Goal: Task Accomplishment & Management: Use online tool/utility

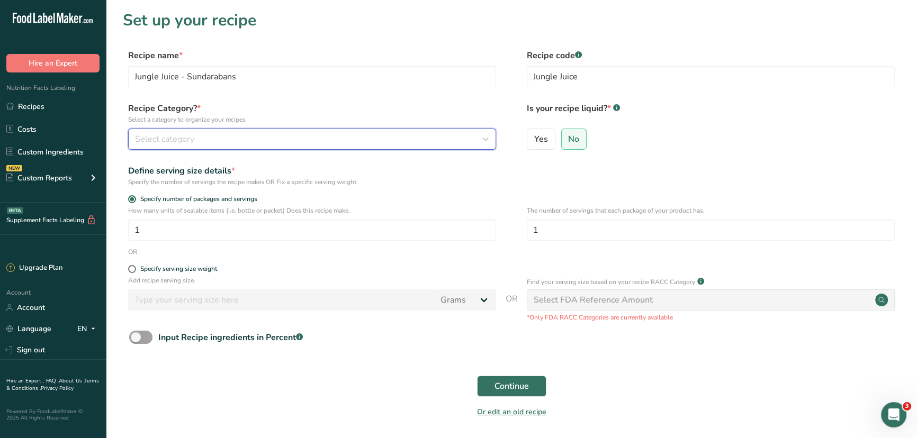
click at [479, 146] on icon "button" at bounding box center [485, 139] width 13 height 19
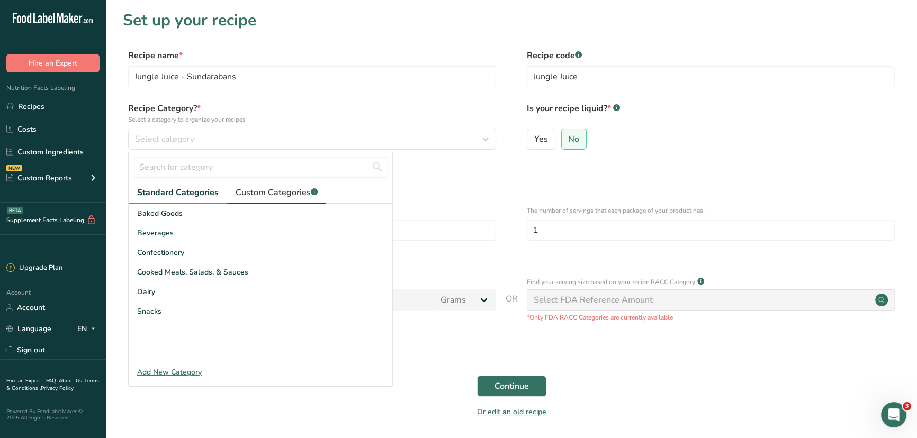
click at [262, 196] on span "Custom Categories .a-a{fill:#347362;}.b-a{fill:#fff;}" at bounding box center [277, 192] width 82 height 13
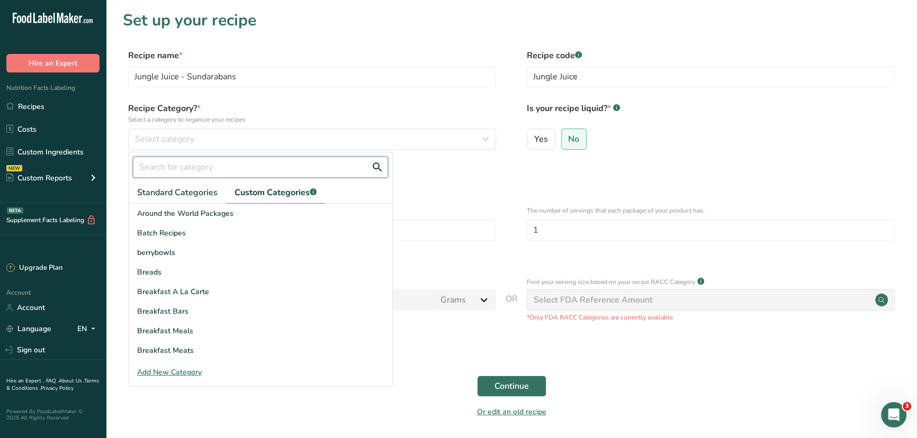
click at [256, 172] on input "text" at bounding box center [260, 167] width 255 height 21
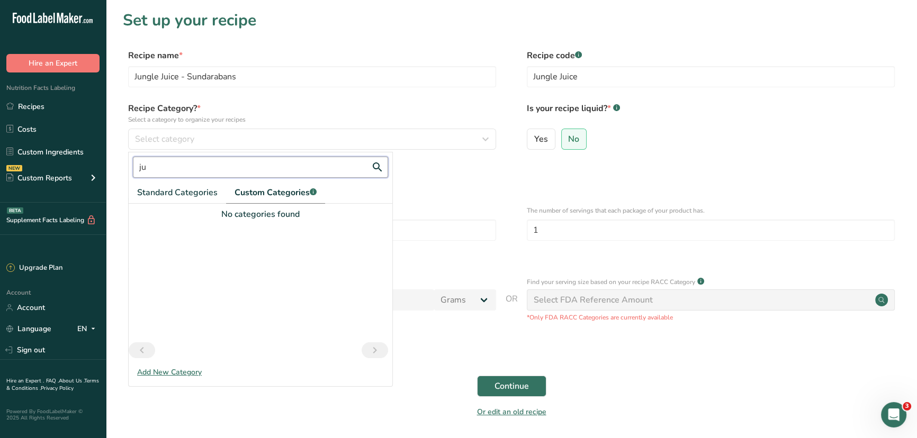
type input "j"
type input "smooth"
click at [182, 214] on div "Smoothie" at bounding box center [261, 214] width 264 height 20
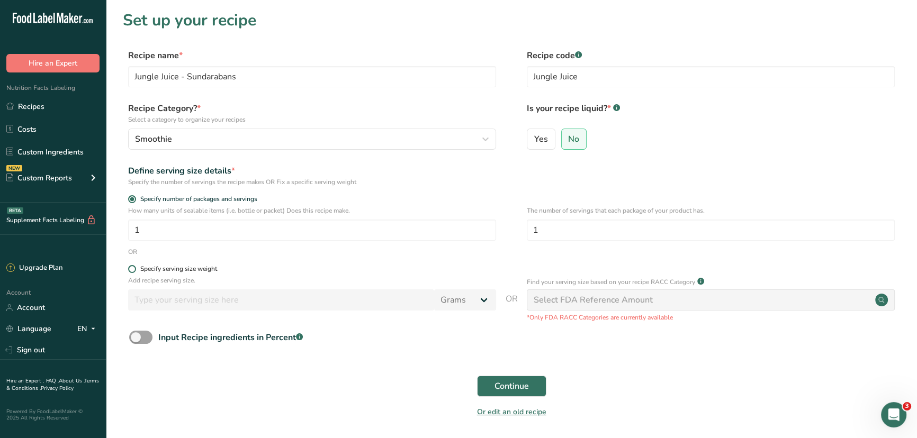
click at [134, 269] on span at bounding box center [132, 269] width 8 height 8
click at [134, 269] on input "Specify serving size weight" at bounding box center [131, 269] width 7 height 7
radio input "true"
radio input "false"
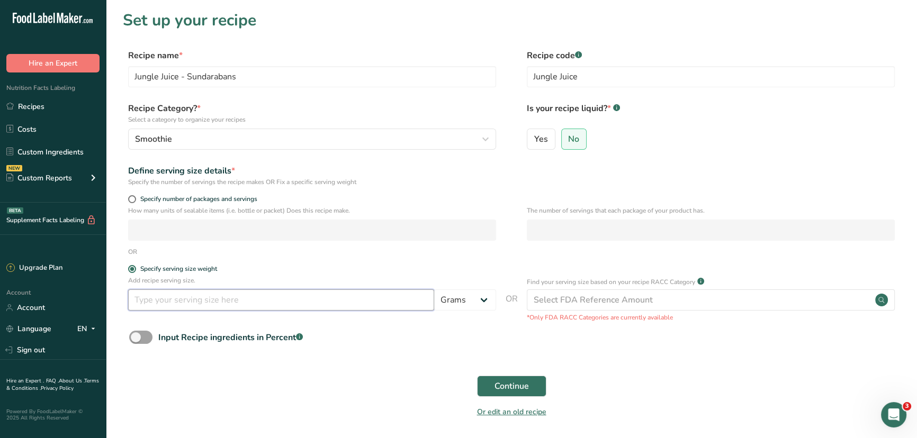
click at [247, 303] on input "number" at bounding box center [281, 300] width 306 height 21
type input "473"
click at [463, 300] on select "Grams kg mg mcg lb oz l mL fl oz tbsp tsp cup qt gallon" at bounding box center [465, 300] width 62 height 21
select select "17"
click at [434, 291] on select "Grams kg mg mcg lb oz l mL fl oz tbsp tsp cup qt gallon" at bounding box center [465, 300] width 62 height 21
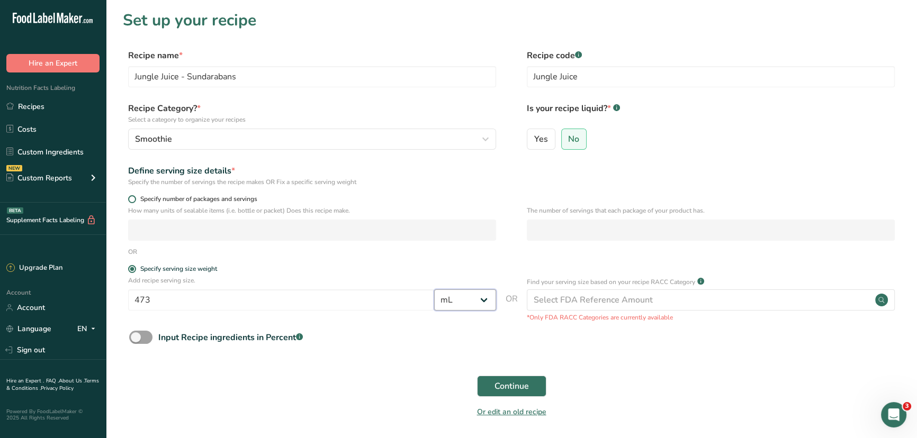
select select "22"
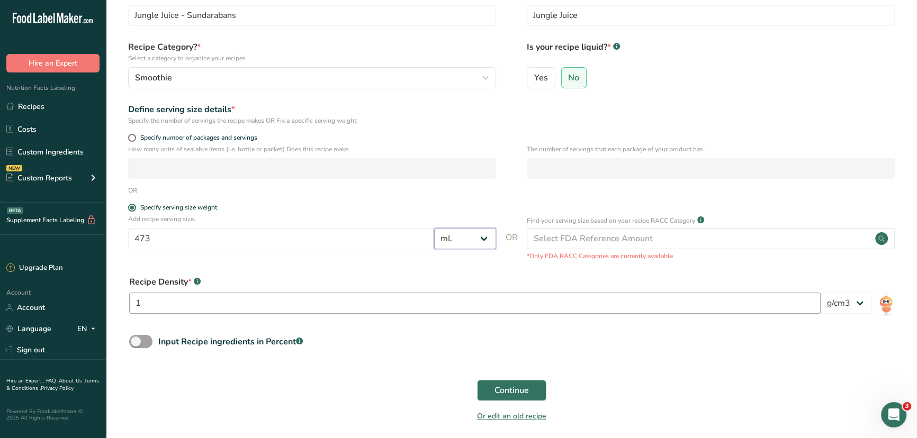
scroll to position [103, 0]
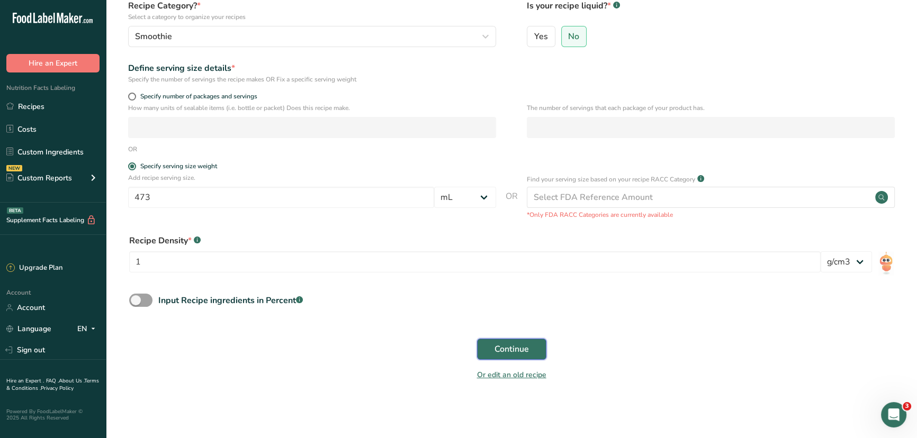
click at [501, 352] on span "Continue" at bounding box center [511, 349] width 34 height 13
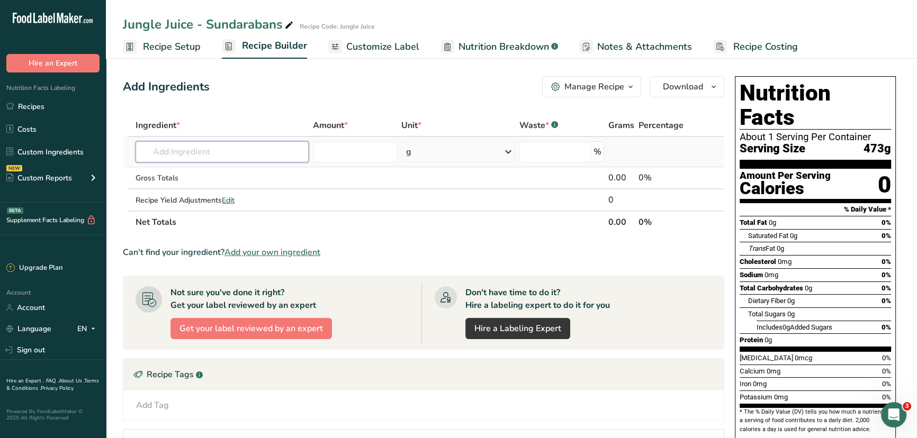
click at [257, 157] on input "text" at bounding box center [222, 151] width 173 height 21
type input "E"
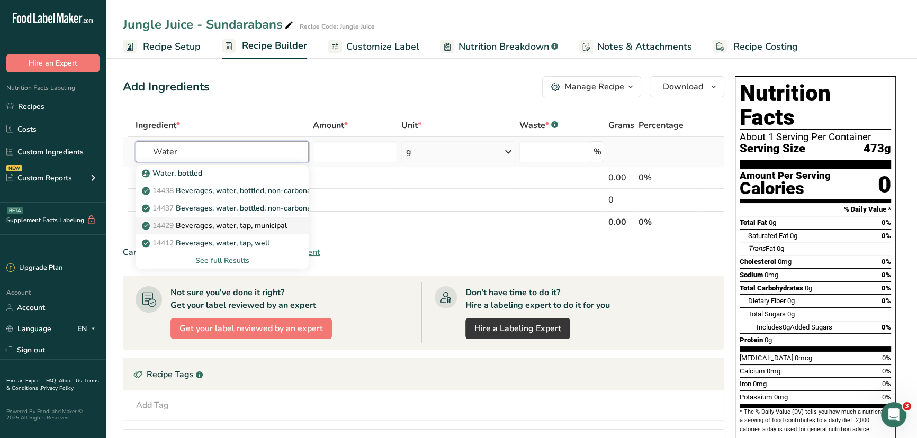
type input "Water"
click at [250, 229] on p "14429 Beverages, water, tap, municipal" at bounding box center [215, 225] width 143 height 11
type input "Beverages, water, tap, municipal"
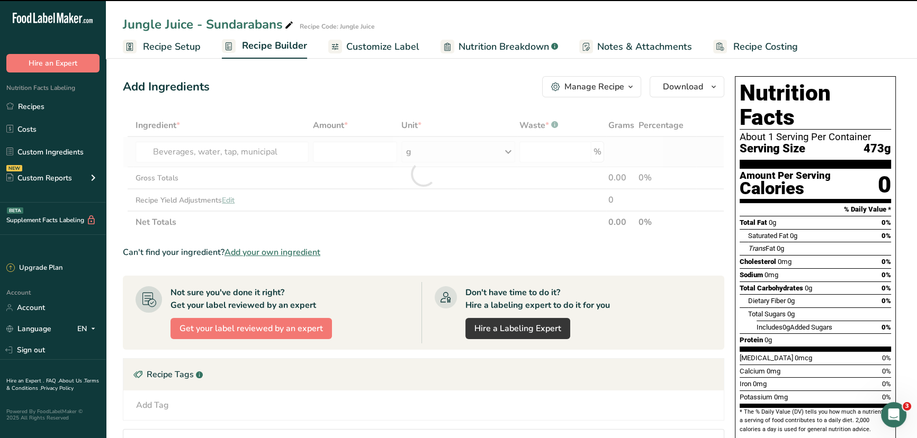
type input "0"
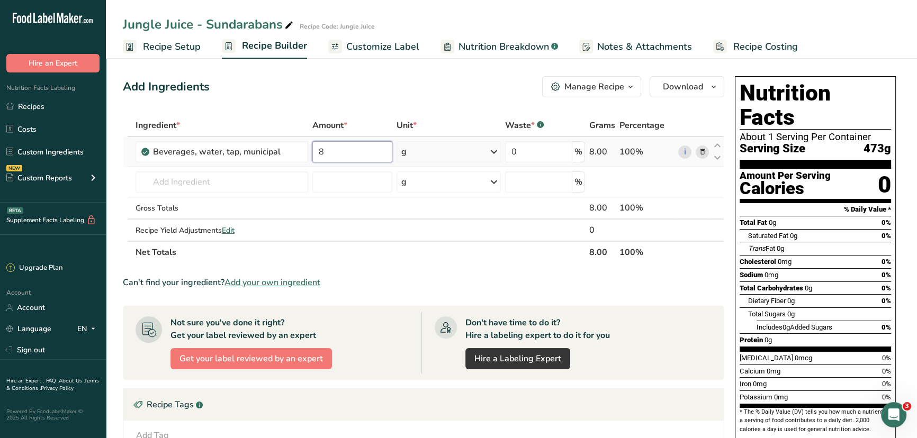
type input "8"
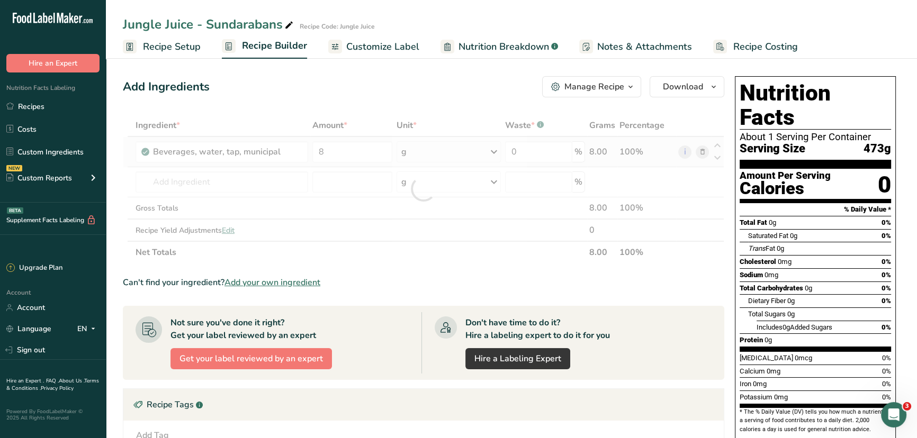
click at [475, 154] on div "Ingredient * Amount * Unit * Waste * .a-a{fill:#347362;}.b-a{fill:#fff;} Grams …" at bounding box center [423, 188] width 601 height 149
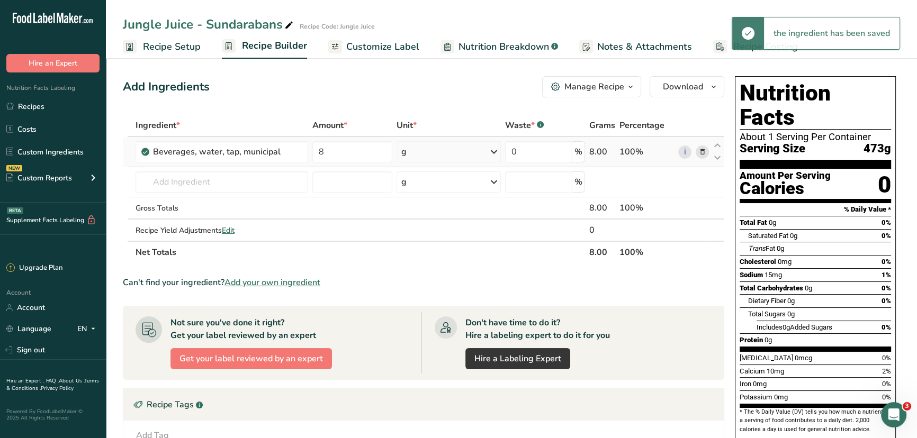
click at [475, 154] on div "g" at bounding box center [448, 151] width 104 height 21
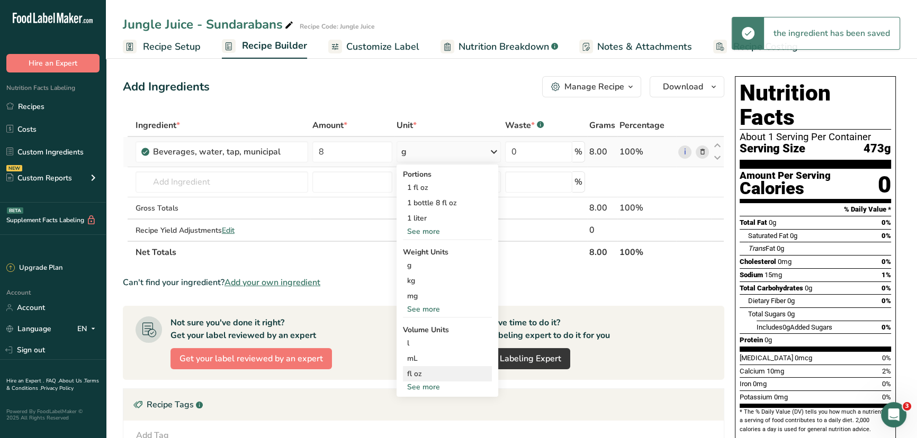
click at [427, 372] on div "fl oz" at bounding box center [447, 373] width 80 height 11
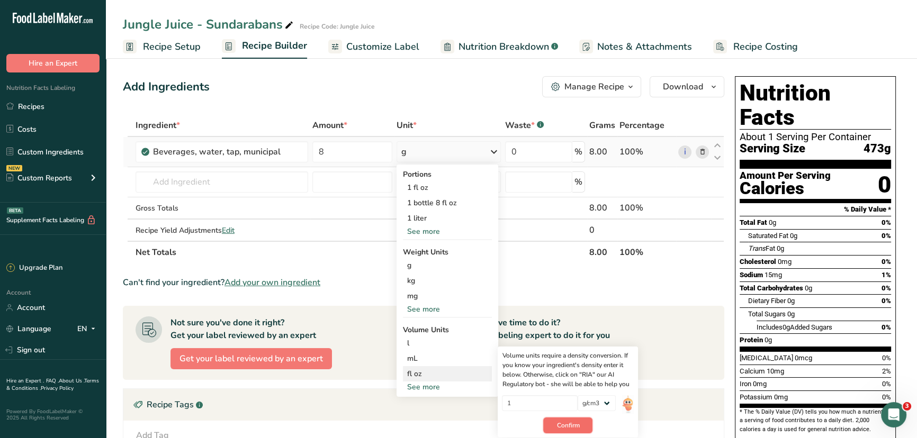
click at [572, 421] on span "Confirm" at bounding box center [567, 426] width 23 height 10
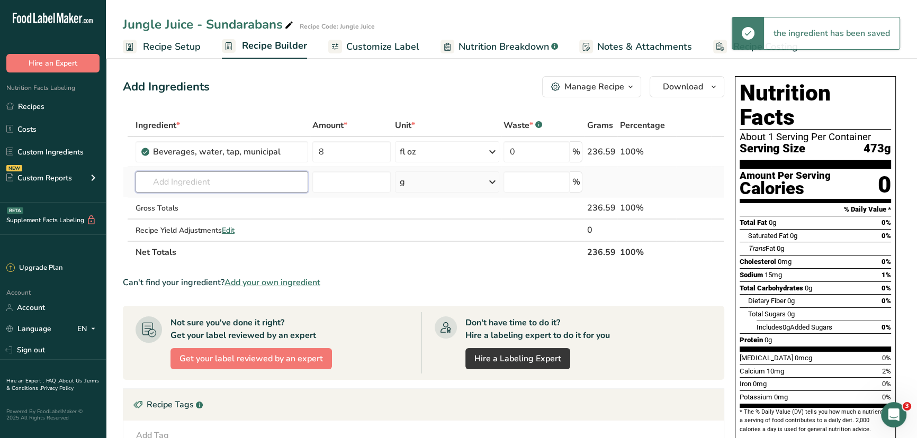
click at [187, 182] on input "text" at bounding box center [222, 181] width 173 height 21
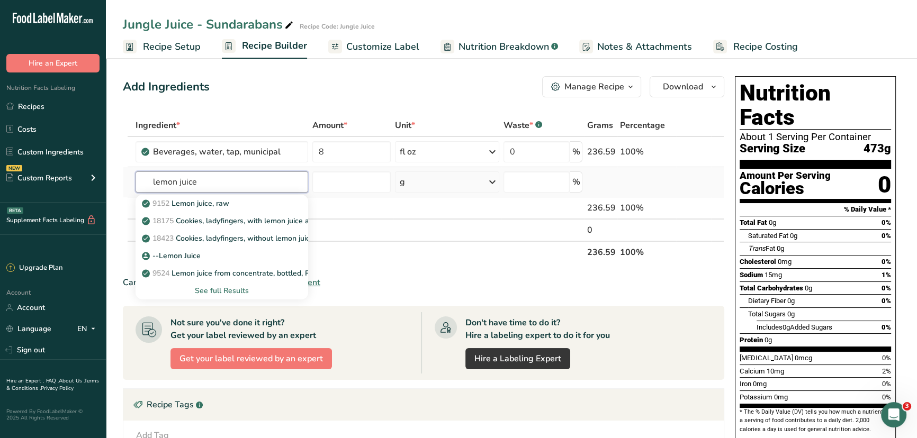
type input "lemon juice"
click at [220, 292] on div "See full Results" at bounding box center [222, 290] width 156 height 11
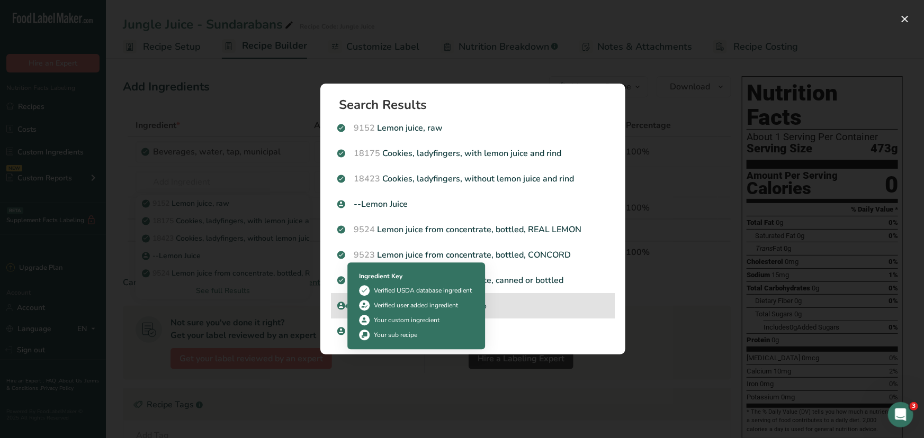
click at [344, 306] on icon "Search results modal" at bounding box center [341, 306] width 6 height 10
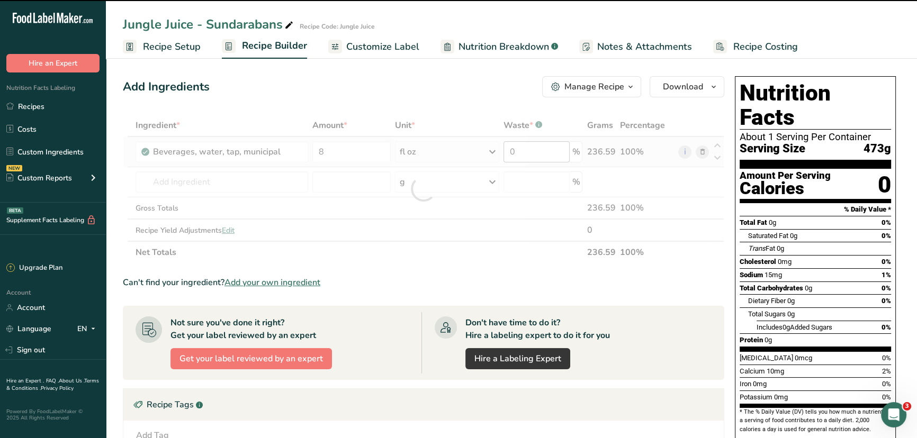
type input "0"
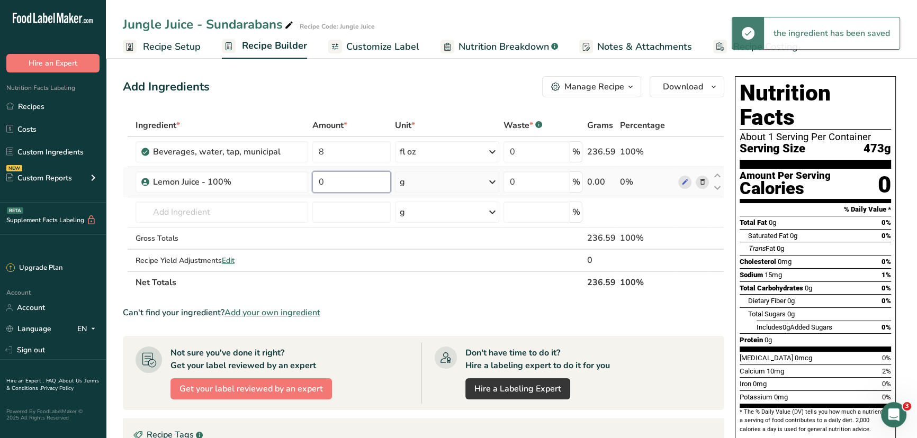
click at [354, 180] on input "0" at bounding box center [351, 181] width 79 height 21
type input "0.2"
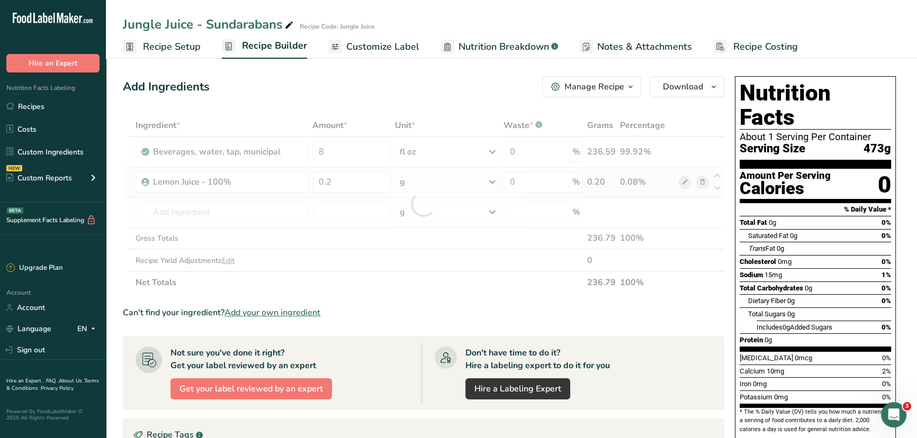
click at [429, 177] on div "Ingredient * Amount * Unit * Waste * .a-a{fill:#347362;}.b-a{fill:#fff;} Grams …" at bounding box center [423, 203] width 601 height 179
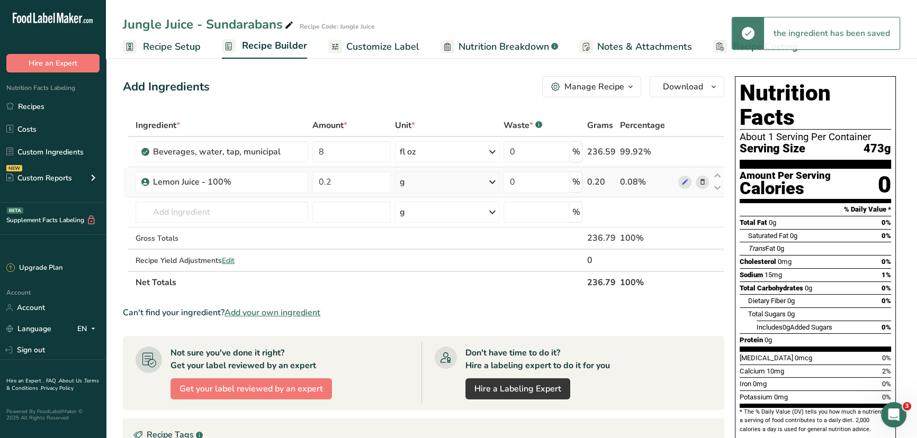
click at [468, 185] on div "g" at bounding box center [447, 181] width 104 height 21
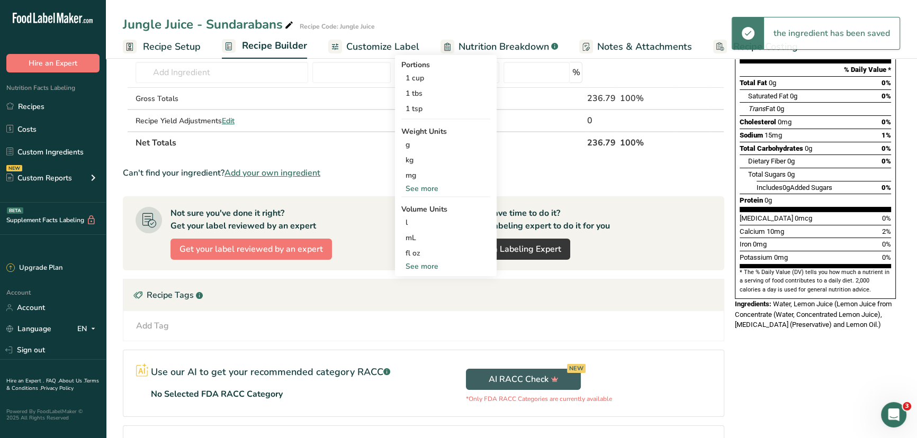
scroll to position [144, 0]
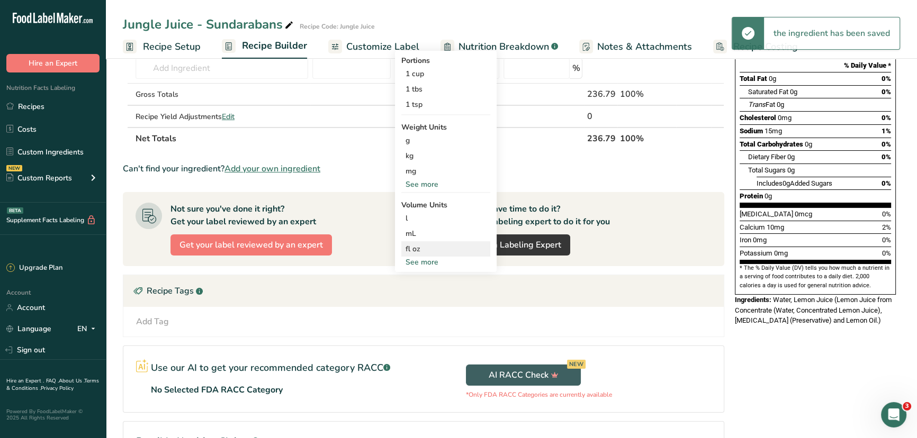
click at [427, 243] on div "fl oz" at bounding box center [445, 248] width 80 height 11
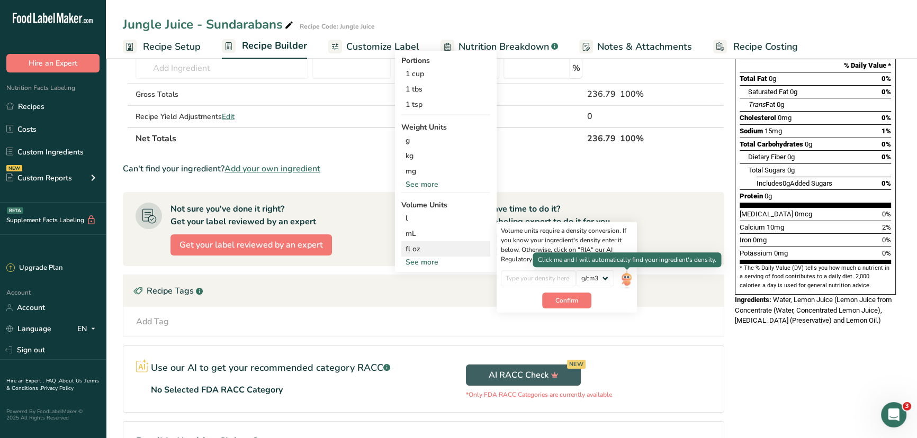
click at [626, 278] on img at bounding box center [626, 279] width 12 height 19
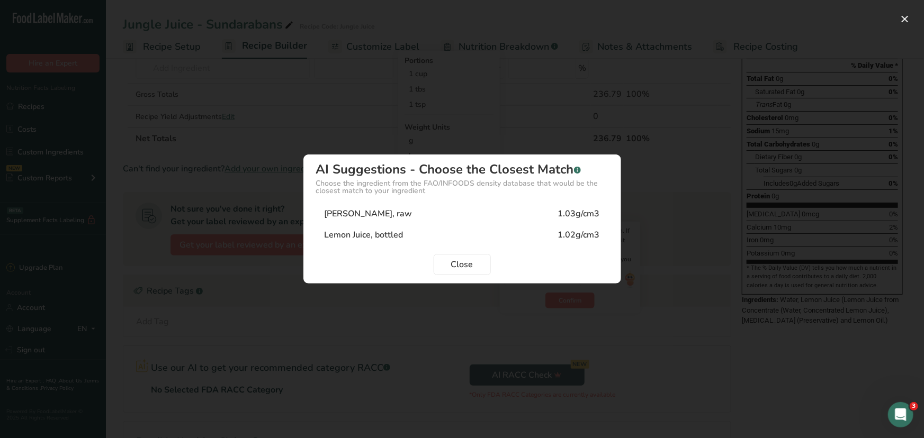
click at [368, 215] on div "Lemon Juice, raw" at bounding box center [368, 213] width 88 height 13
type input "1.03"
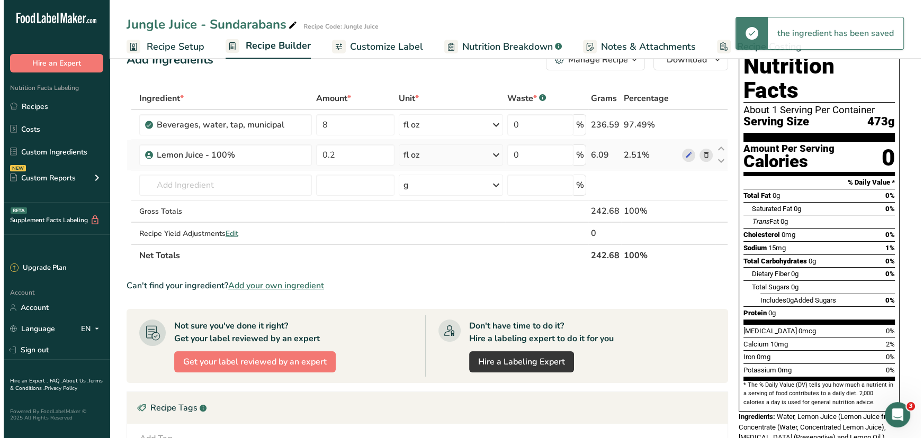
scroll to position [0, 0]
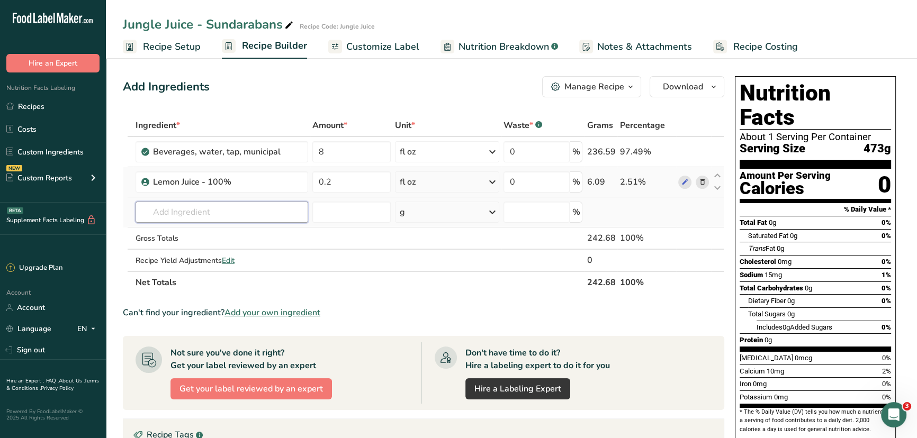
click at [204, 212] on input "text" at bounding box center [222, 212] width 173 height 21
click at [235, 218] on input "text" at bounding box center [222, 212] width 173 height 21
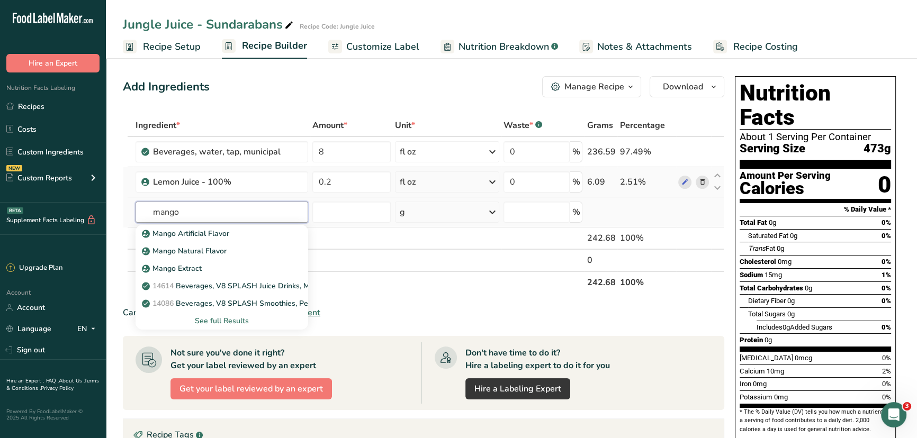
type input "mango"
click at [212, 322] on div "See full Results" at bounding box center [222, 320] width 156 height 11
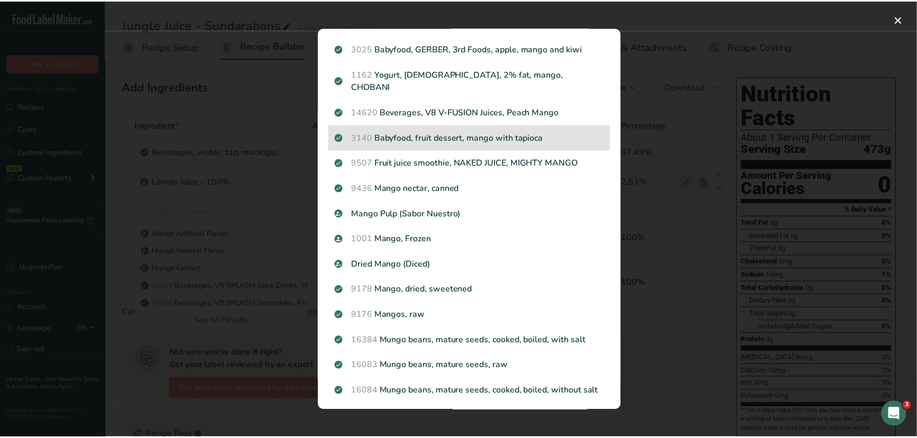
scroll to position [192, 0]
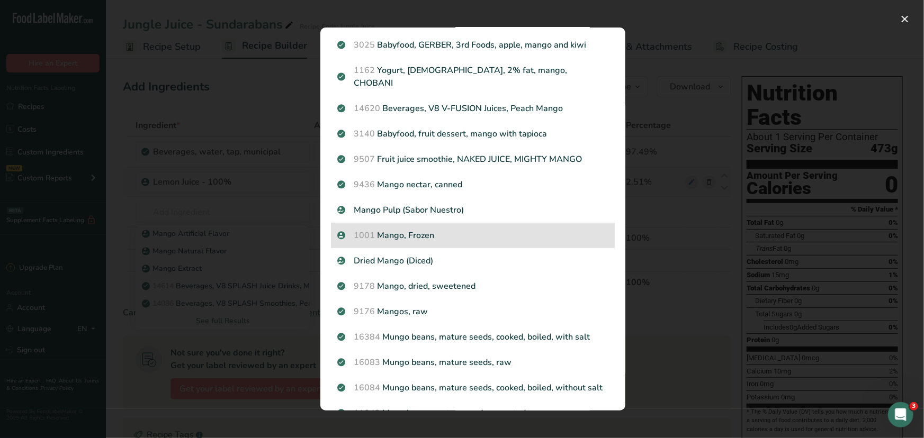
click at [411, 229] on p "1001 Mango, Frozen" at bounding box center [472, 235] width 271 height 13
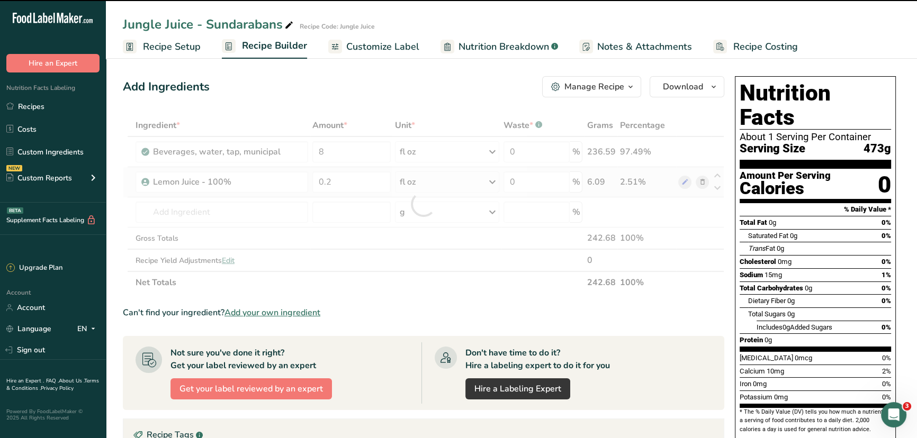
type input "0"
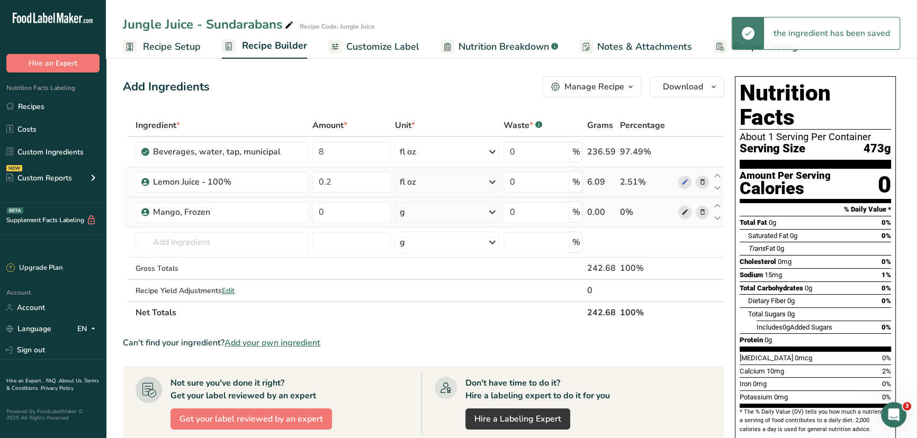
click at [680, 211] on span at bounding box center [684, 212] width 13 height 13
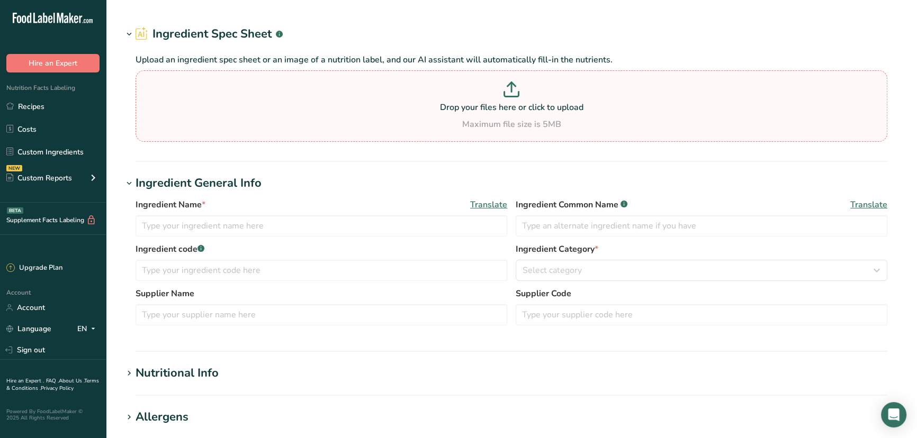
type input "Mango, Frozen"
type input "1001"
type input "GFS"
type input "252621"
type input "Mango, Frozen"
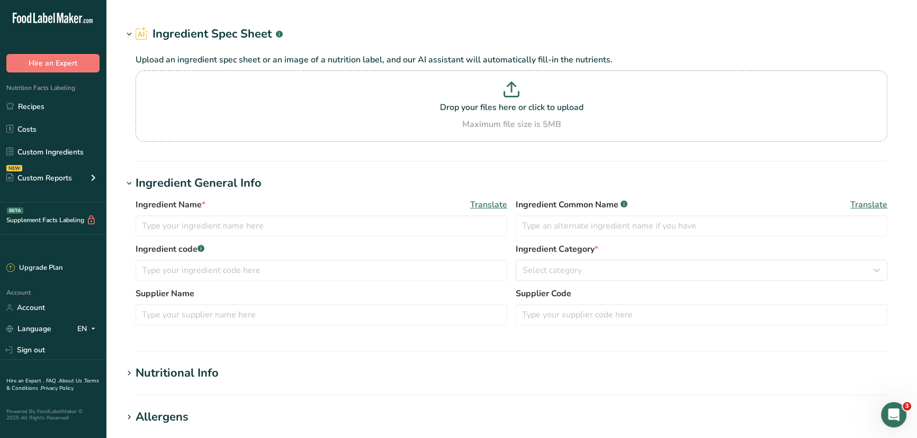
type input "1001"
type input "GFS"
type input "252621"
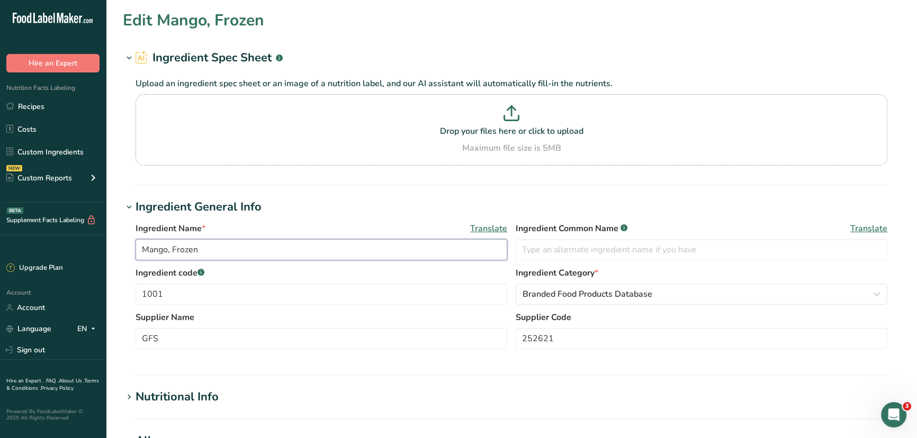
click at [205, 251] on input "Mango, Frozen" at bounding box center [322, 249] width 372 height 21
type input "Mango, Cubes IQF"
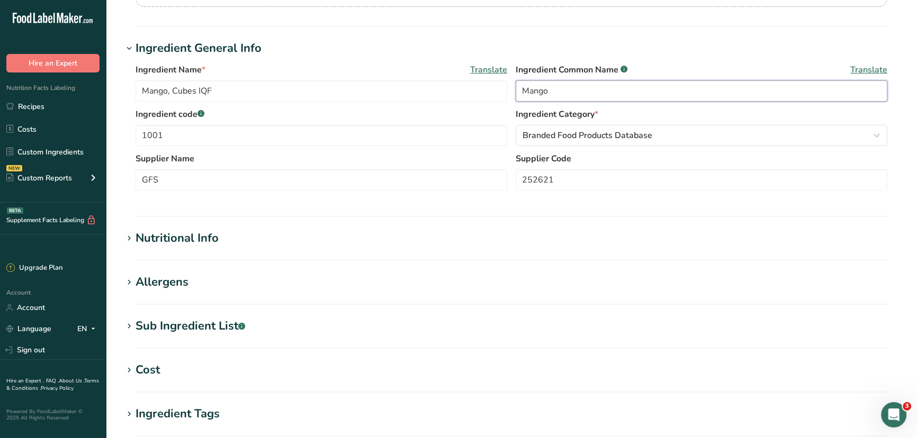
scroll to position [192, 0]
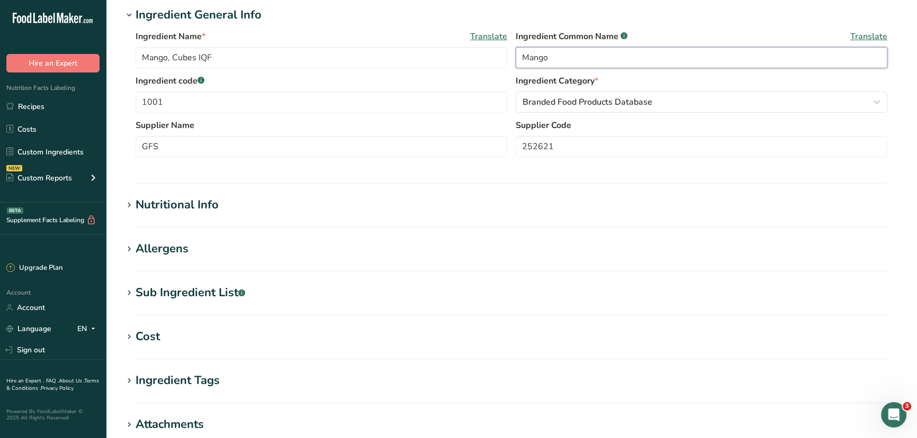
type input "Mango"
click at [166, 192] on section "Edit Mango, Cubes IQF Ingredient Spec Sheet .a-a{fill:#347362;}.b-a{fill:#fff;}…" at bounding box center [511, 197] width 811 height 778
click at [170, 206] on div "Nutritional Info" at bounding box center [177, 204] width 83 height 17
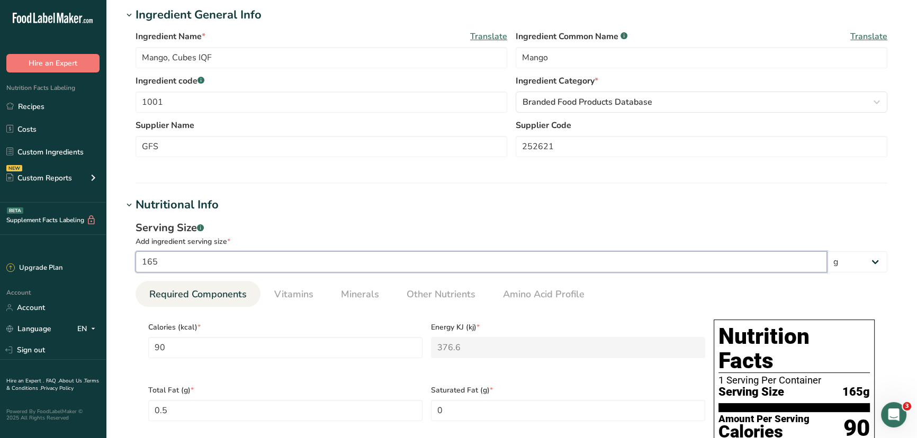
click at [223, 263] on input "165" at bounding box center [481, 261] width 691 height 21
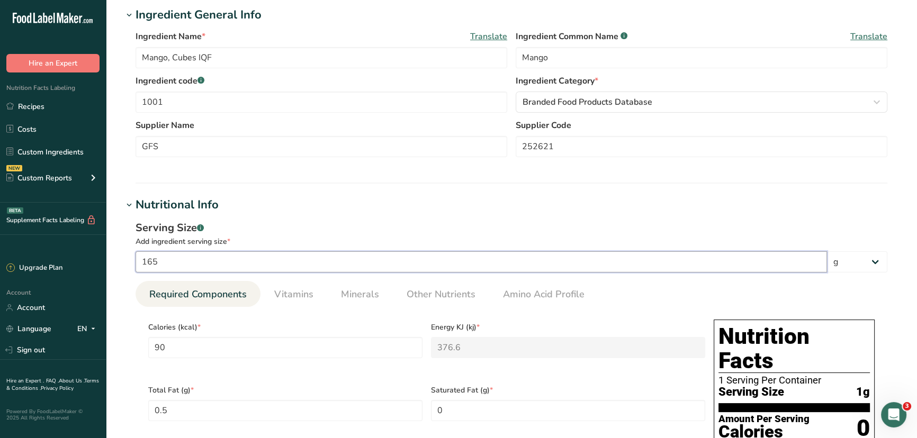
type input "1"
type input "0.5455"
type KJ "2.2824"
type Fat "0.003"
type Carbohydrates "0.1273"
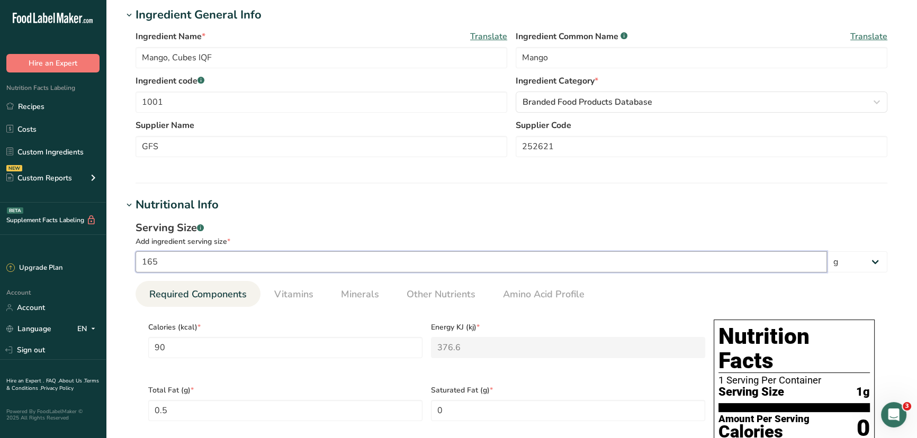
type Fiber "0.0121"
type Sugars "0.1152"
type input "0.0061"
type input "14"
type input "7.6364"
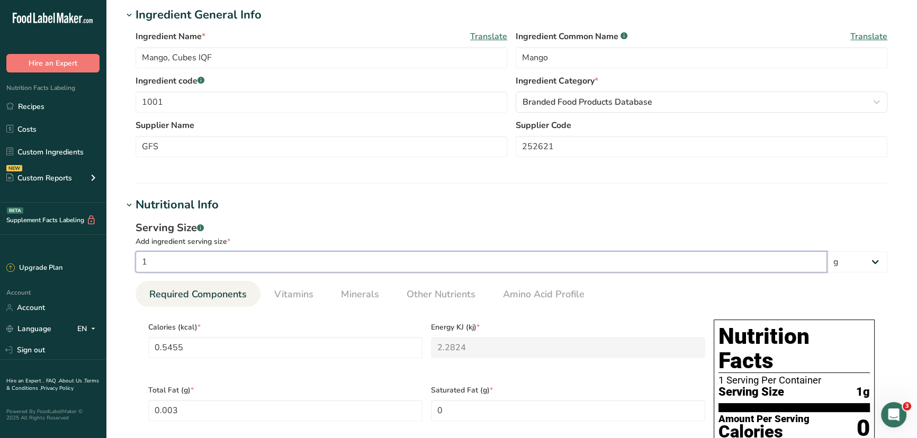
type KJ "31.9539"
type Fat "0.0424"
type Carbohydrates "1.7818"
type Fiber "0.1697"
type Sugars "1.6121"
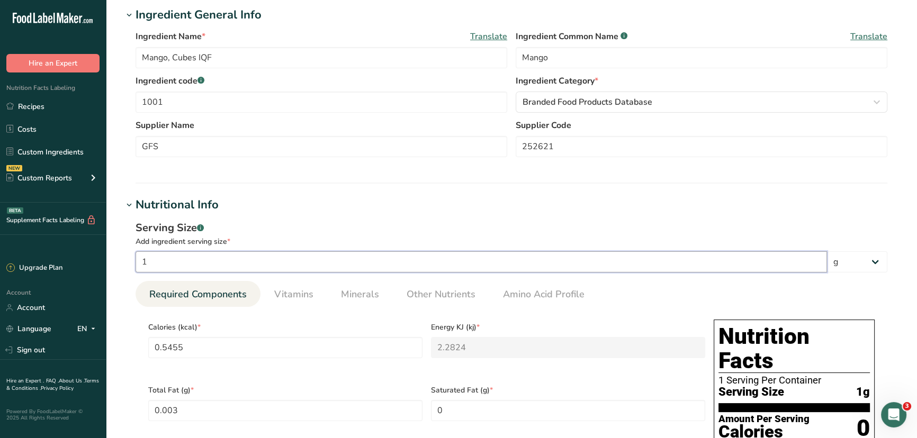
type input "0.0849"
type input "140"
type input "76.3637"
type KJ "319.5394"
type Fat "0.4242"
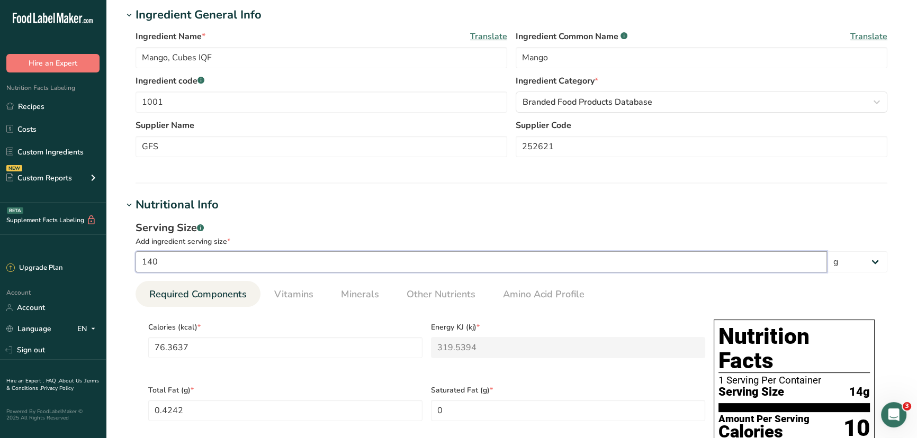
type Carbohydrates "17.8182"
type Fiber "1.6969"
type Sugars "16.1213"
type input "0.8485"
type input "140"
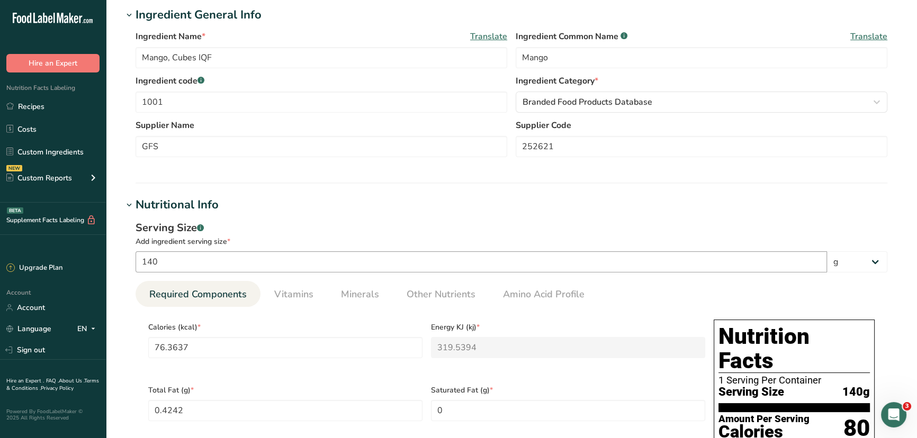
scroll to position [420, 0]
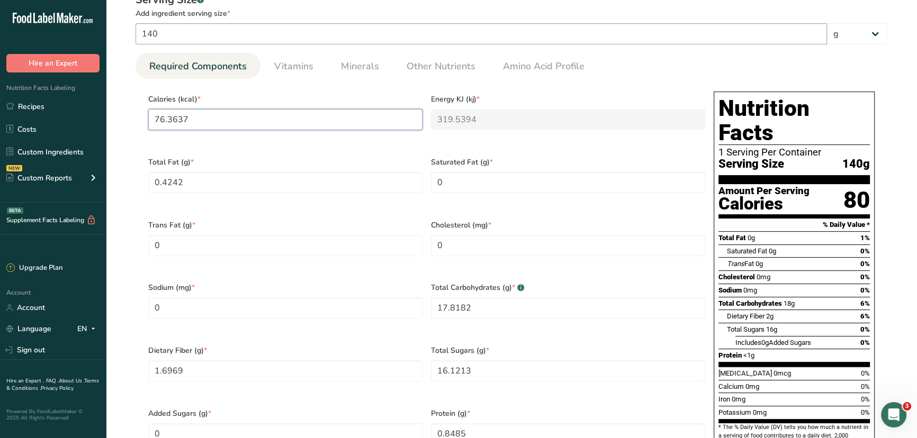
type input "9"
type KJ "37.7"
type input "90"
type KJ "376.6"
type input "90"
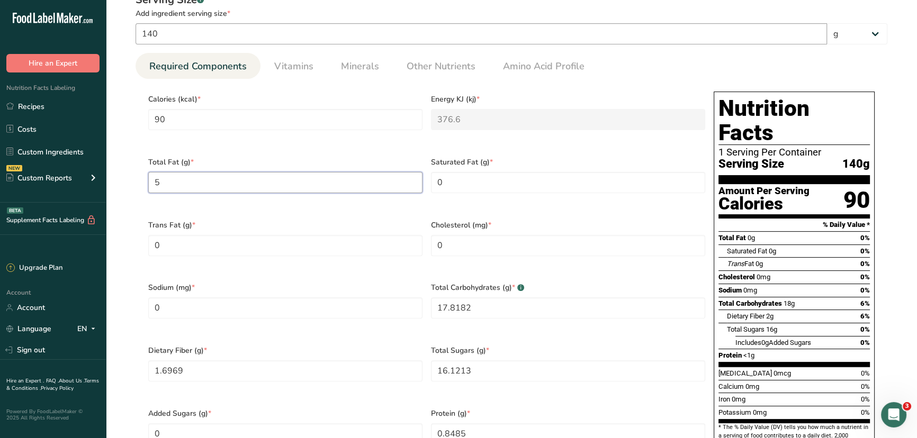
type Fat "5"
type Carbohydrates "21"
type Fiber "2"
type Sugars "19"
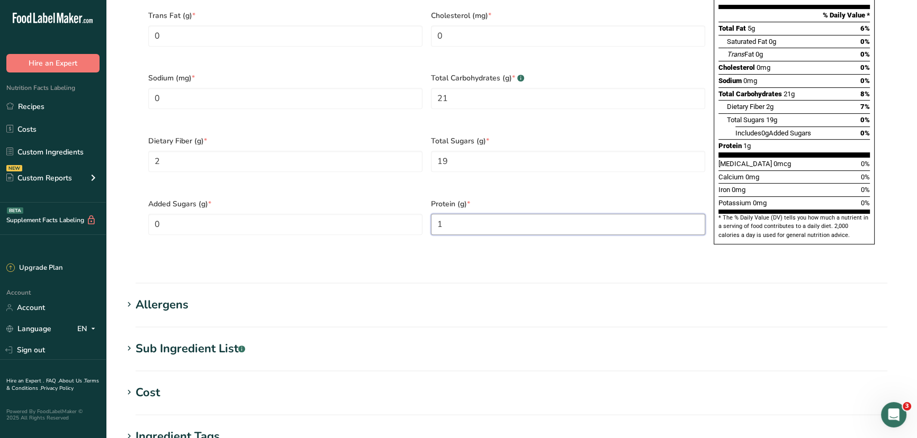
scroll to position [661, 0]
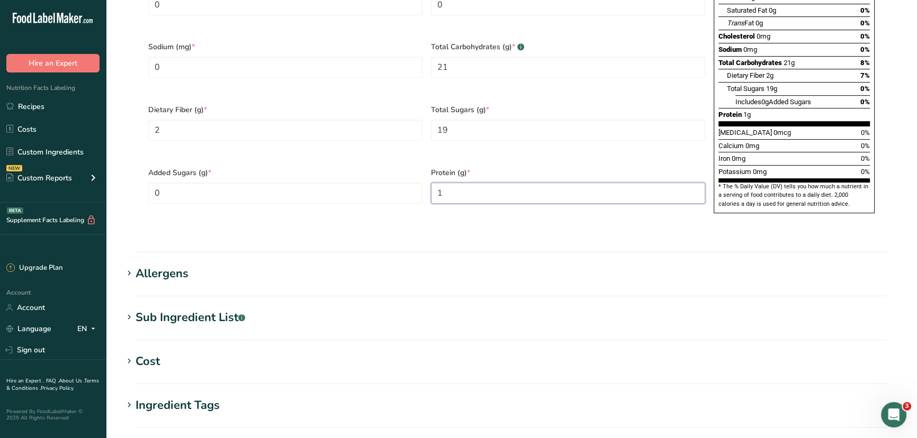
type input "1"
click at [130, 310] on icon at bounding box center [129, 317] width 10 height 15
drag, startPoint x: 169, startPoint y: 336, endPoint x: 121, endPoint y: 329, distance: 48.7
click at [121, 329] on section "Edit Mango, Cubes IQF Ingredient Spec Sheet .a-a{fill:#347362;}.b-a{fill:#fff;}…" at bounding box center [511, 13] width 811 height 1348
click at [369, 309] on h1 "Sub Ingredient List .a-a{fill:#347362;}.b-a{fill:#fff;}" at bounding box center [511, 317] width 777 height 17
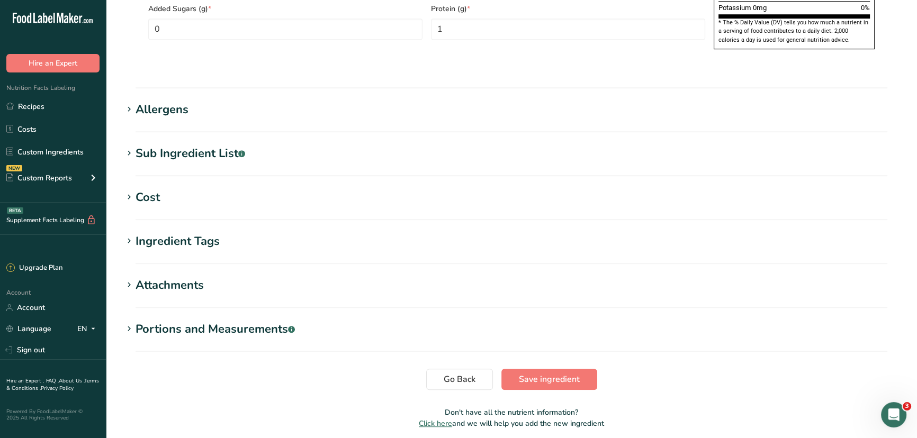
scroll to position [841, 0]
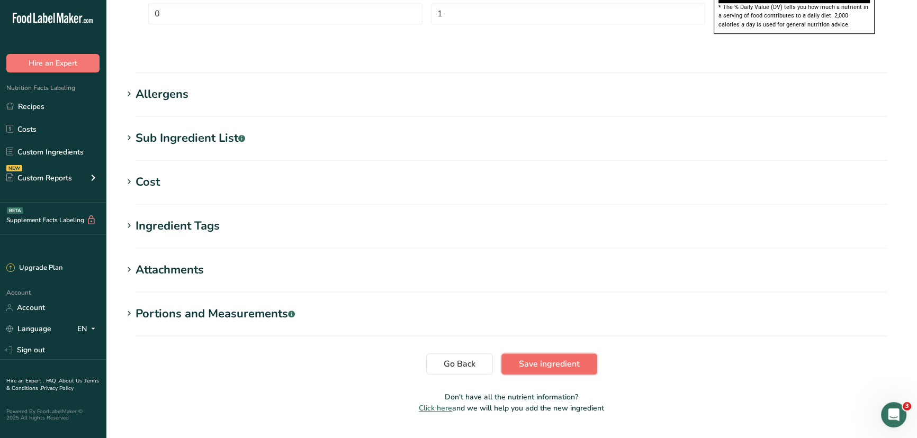
click at [563, 358] on span "Save ingredient" at bounding box center [549, 364] width 61 height 13
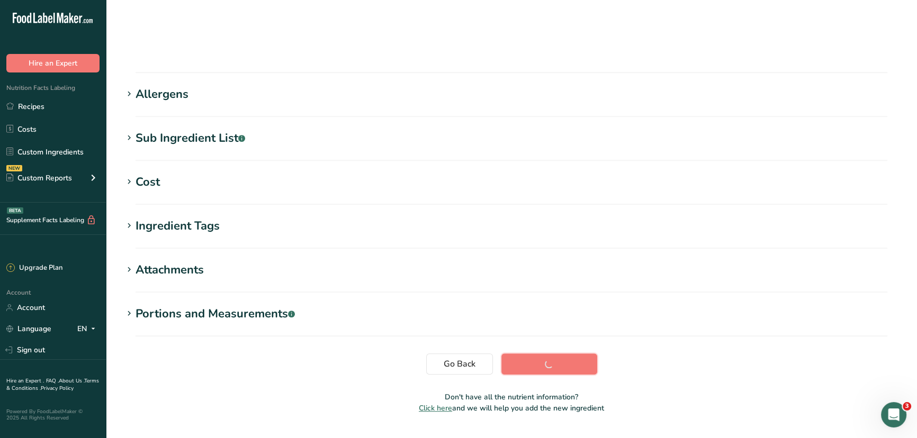
scroll to position [121, 0]
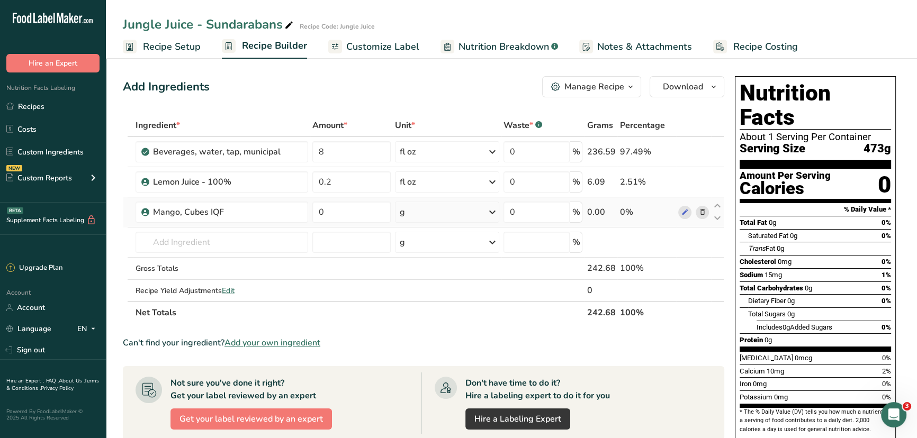
click at [434, 212] on div "g" at bounding box center [447, 212] width 104 height 21
click at [428, 293] on div "See more" at bounding box center [445, 296] width 89 height 11
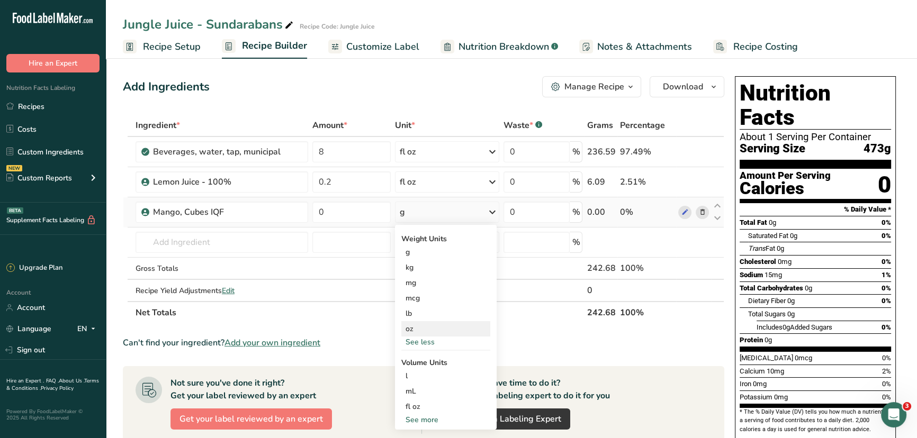
click at [421, 330] on div "oz" at bounding box center [445, 328] width 89 height 15
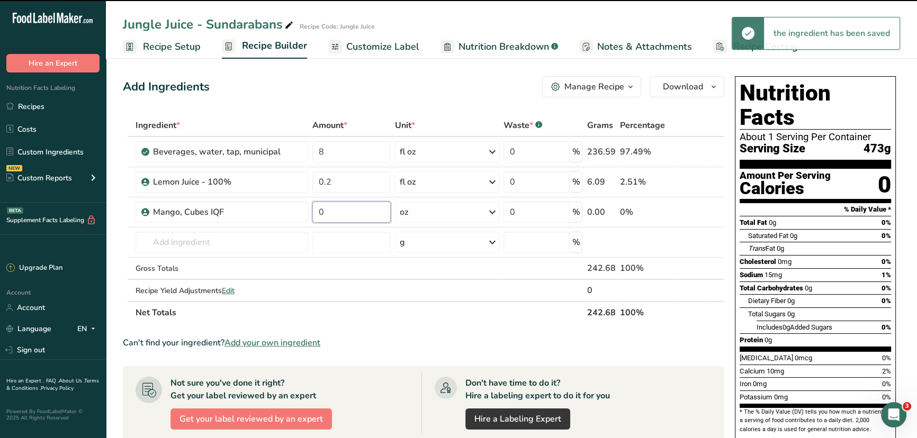
click at [342, 213] on input "0" at bounding box center [351, 212] width 79 height 21
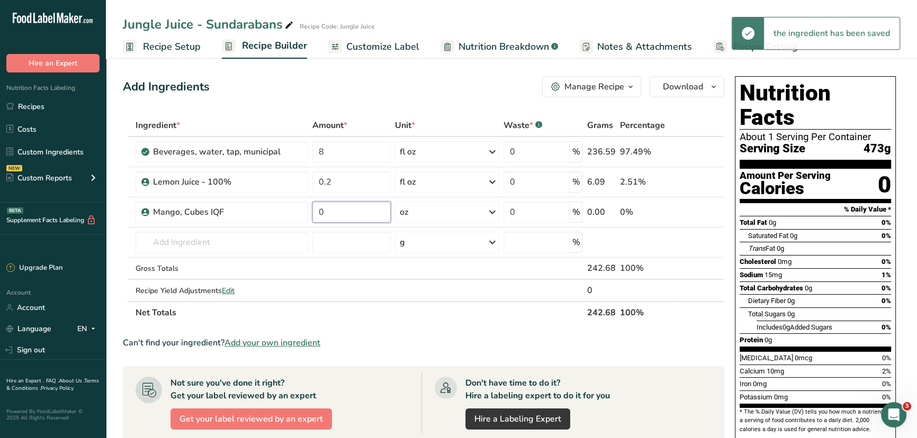
click at [342, 213] on input "0" at bounding box center [351, 212] width 79 height 21
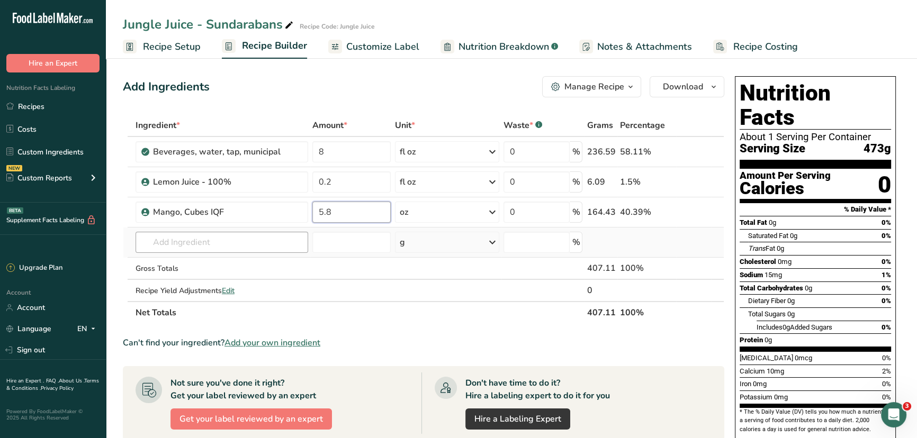
type input "5.8"
click at [229, 243] on div "Ingredient * Amount * Unit * Waste * .a-a{fill:#347362;}.b-a{fill:#fff;} Grams …" at bounding box center [423, 219] width 601 height 210
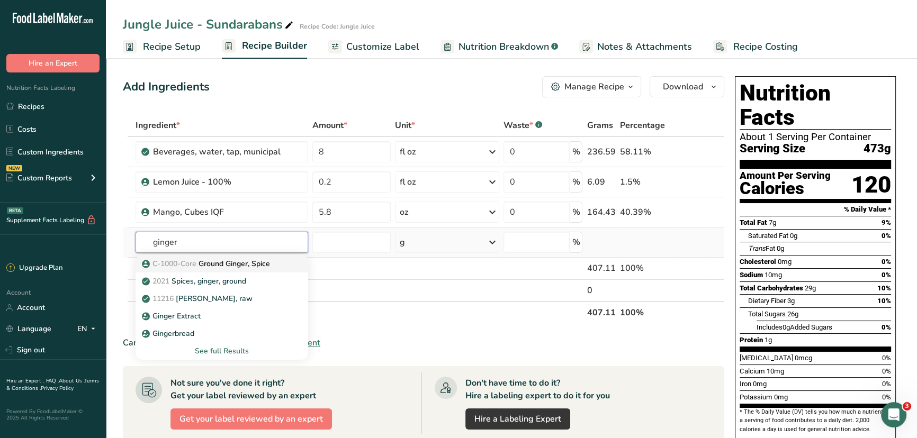
type input "ginger"
click at [242, 262] on p "C-1000-Core Ground Ginger, Spice" at bounding box center [207, 263] width 126 height 11
type input "Ground Ginger, Spice"
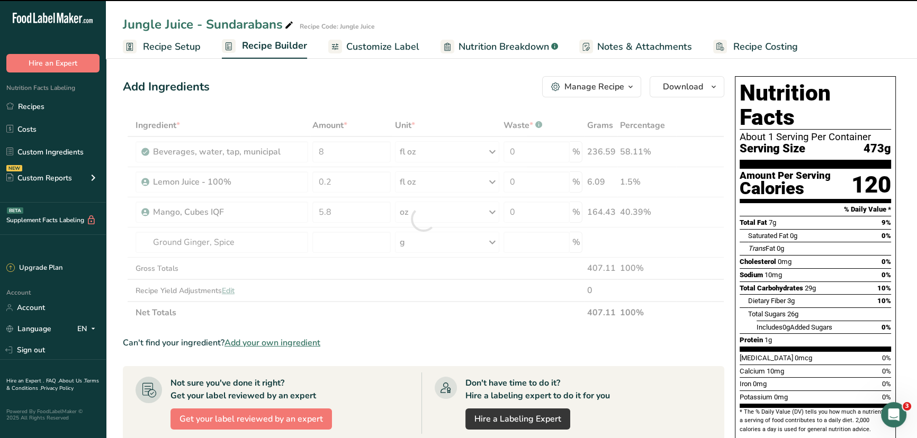
type input "0"
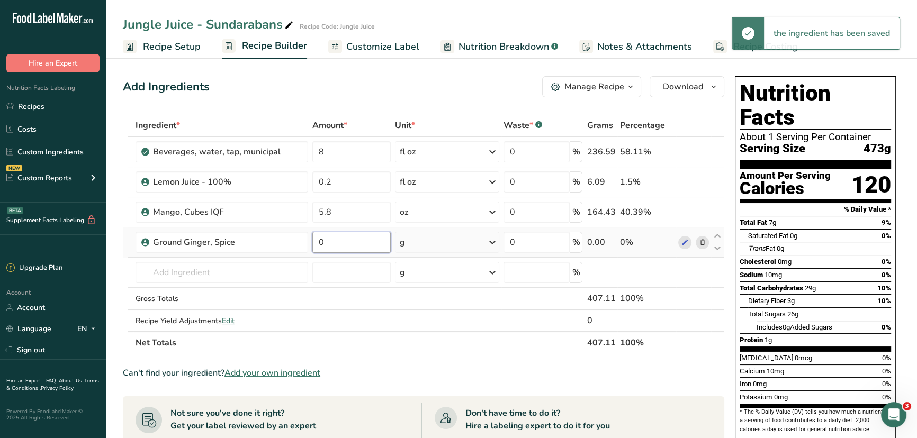
click at [344, 246] on input "0" at bounding box center [351, 242] width 79 height 21
type input "0.2"
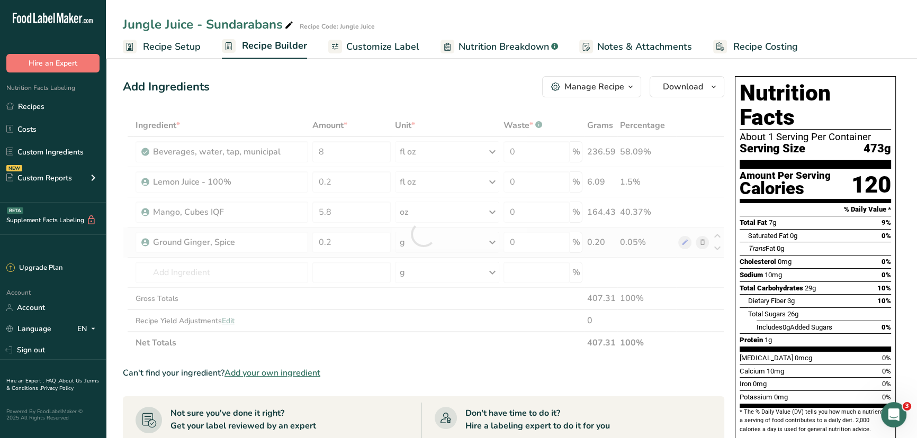
click at [450, 245] on div "Ingredient * Amount * Unit * Waste * .a-a{fill:#347362;}.b-a{fill:#fff;} Grams …" at bounding box center [423, 234] width 601 height 240
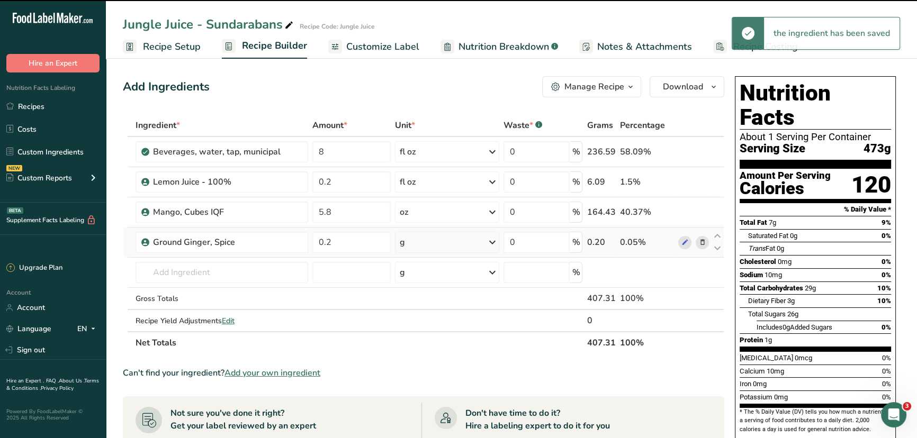
click at [450, 245] on div "g" at bounding box center [447, 242] width 104 height 21
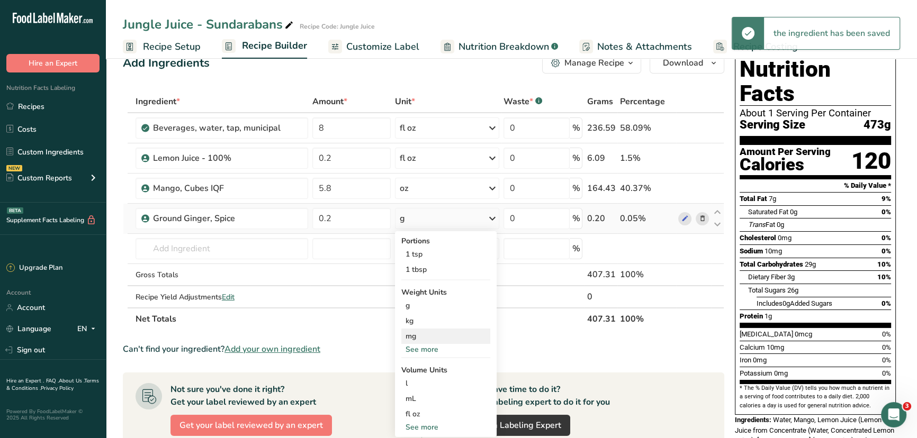
scroll to position [48, 0]
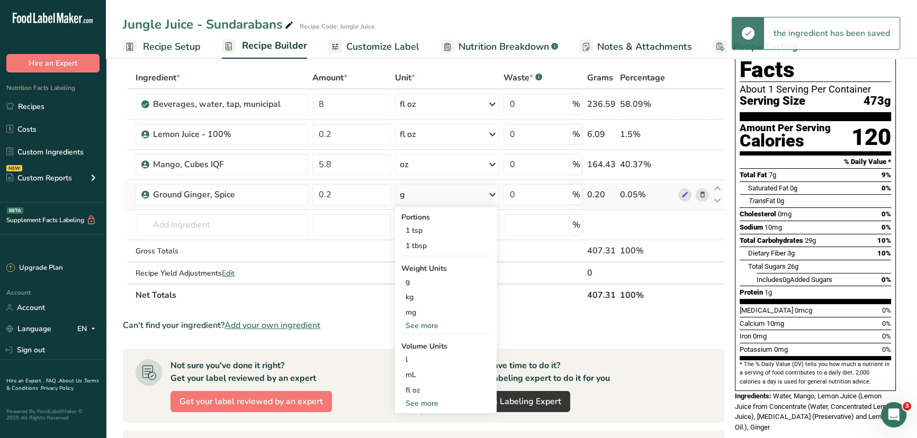
click at [419, 321] on div "See more" at bounding box center [445, 325] width 89 height 11
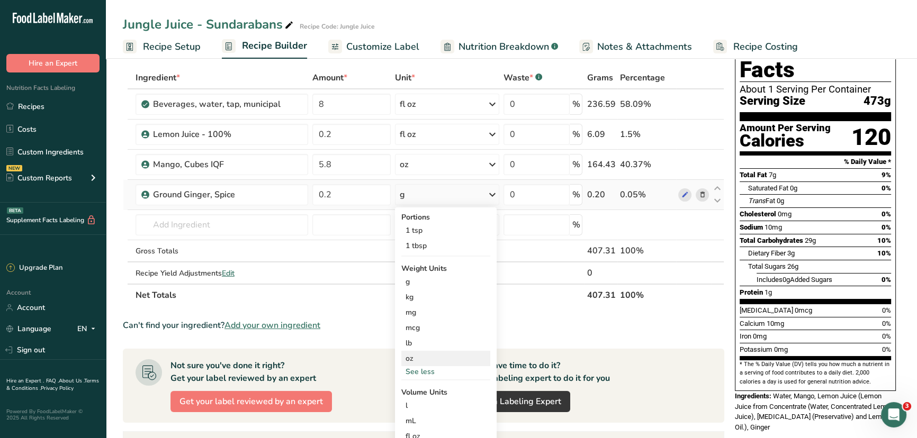
click at [419, 358] on div "oz" at bounding box center [445, 358] width 89 height 15
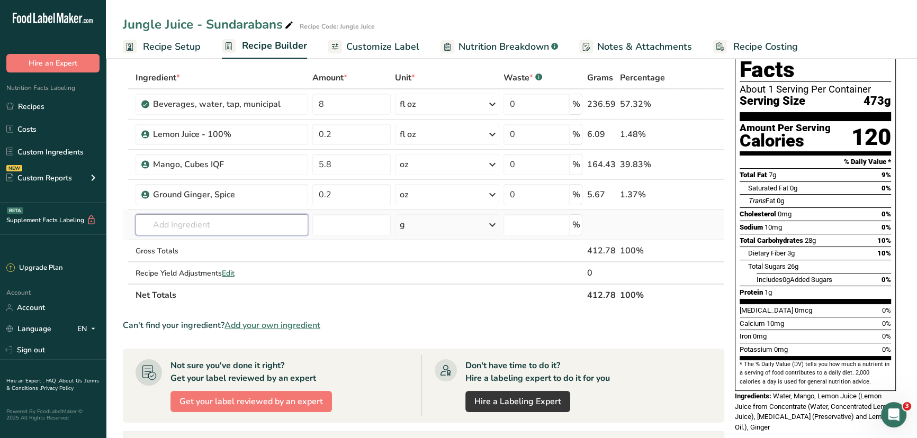
click at [179, 220] on input "text" at bounding box center [222, 224] width 173 height 21
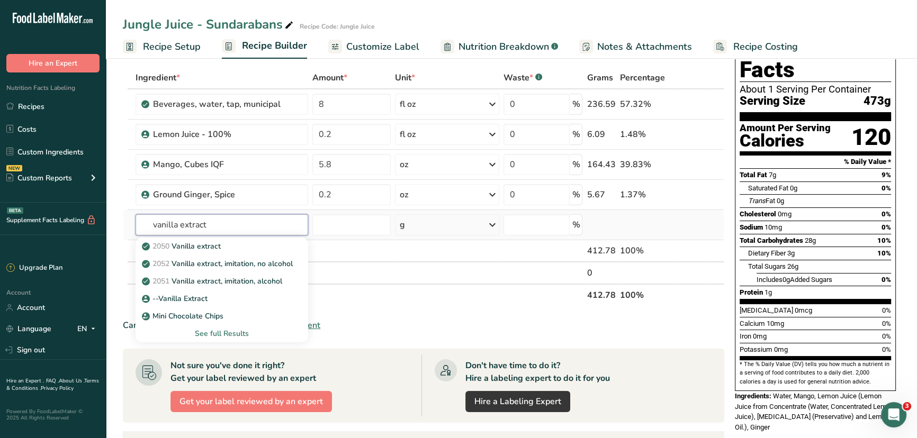
type input "vanilla extract"
click at [206, 335] on div "See full Results" at bounding box center [222, 333] width 156 height 11
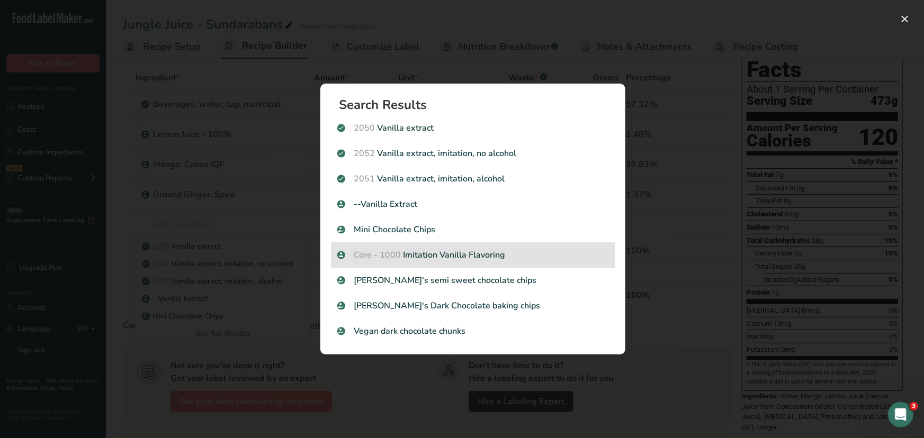
click at [402, 257] on p "Core - 1000 Imitation Vanilla Flavoring" at bounding box center [472, 255] width 271 height 13
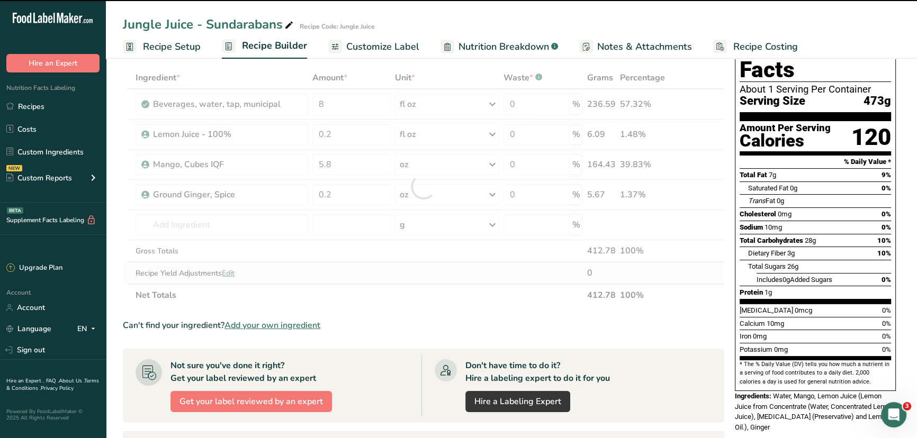
type input "0"
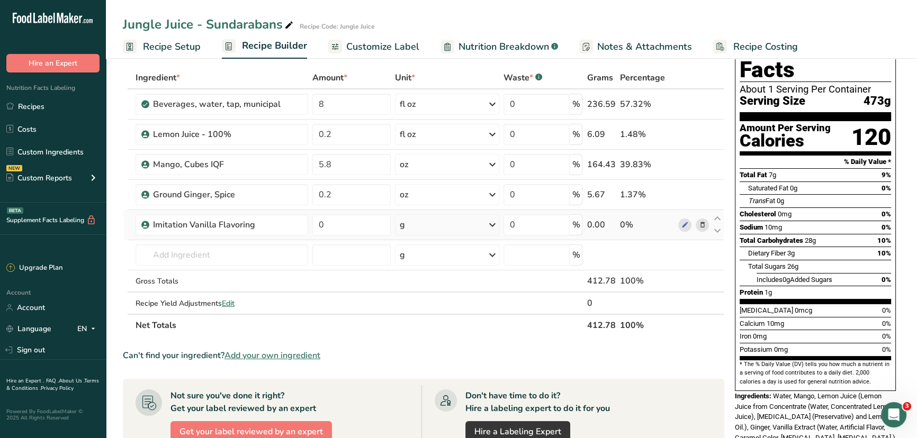
click at [418, 226] on div "g" at bounding box center [447, 224] width 104 height 21
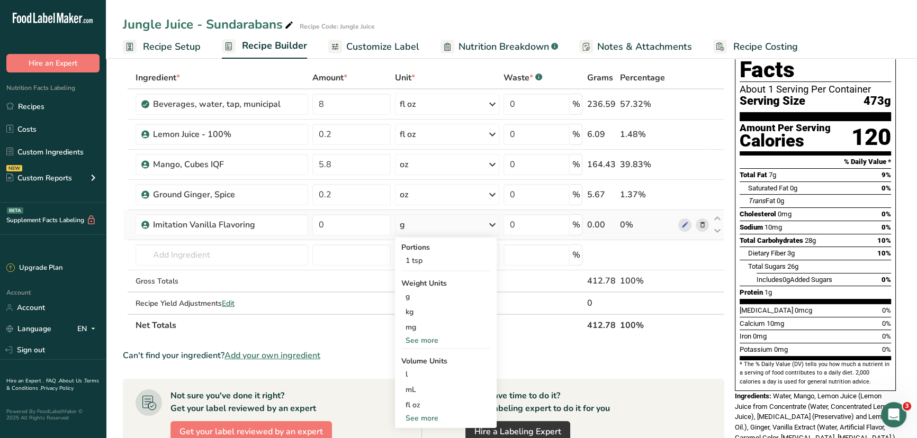
click at [412, 338] on div "See more" at bounding box center [445, 340] width 89 height 11
click at [419, 376] on div "oz" at bounding box center [445, 373] width 89 height 15
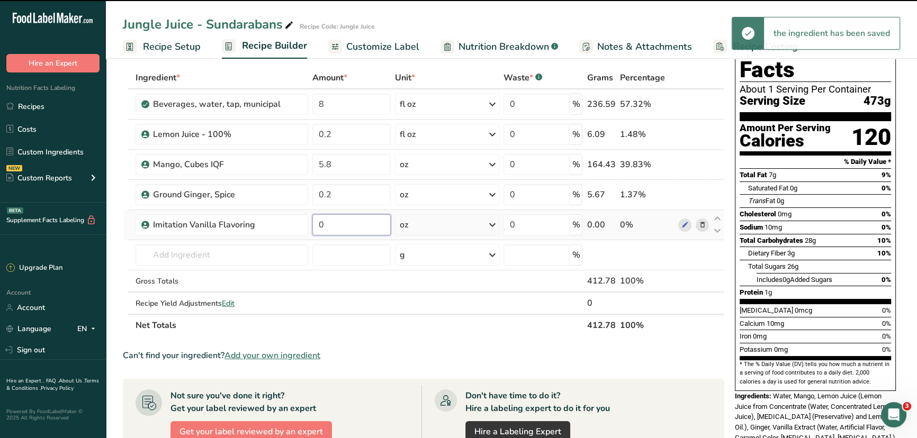
click at [340, 225] on input "0" at bounding box center [351, 224] width 79 height 21
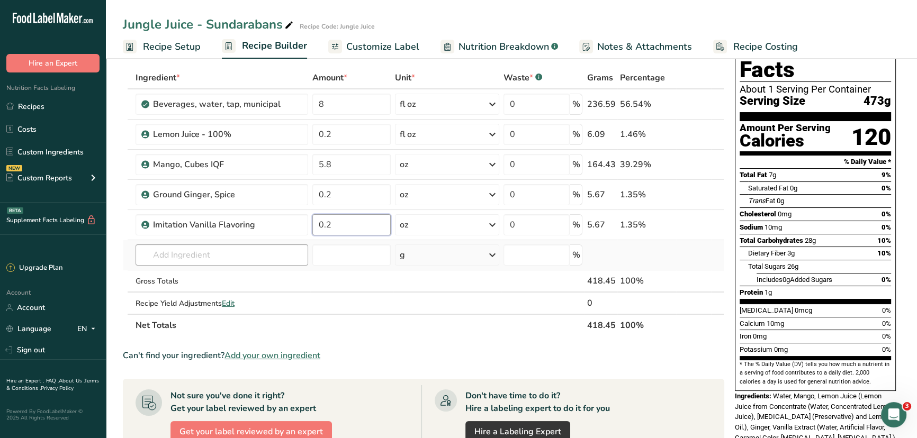
type input "0.2"
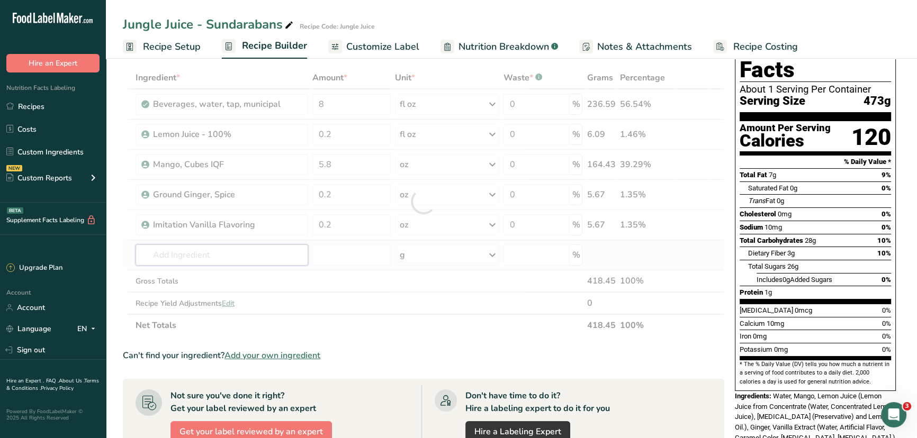
click at [212, 259] on div "Ingredient * Amount * Unit * Waste * .a-a{fill:#347362;}.b-a{fill:#fff;} Grams …" at bounding box center [423, 202] width 601 height 270
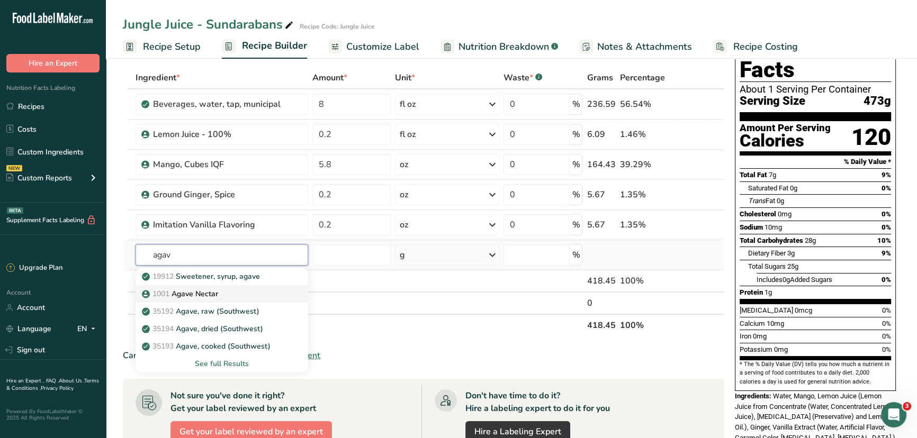
type input "agav"
click at [209, 293] on p "1001 Agave Nectar" at bounding box center [181, 293] width 74 height 11
type input "Agave Nectar"
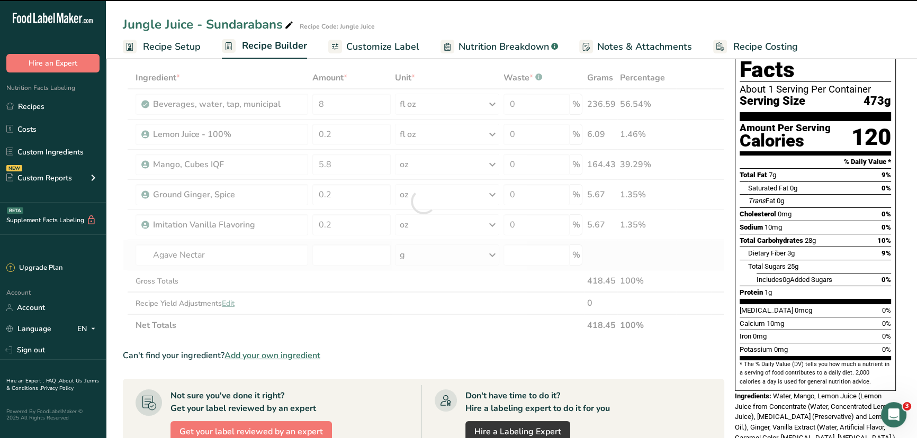
type input "0"
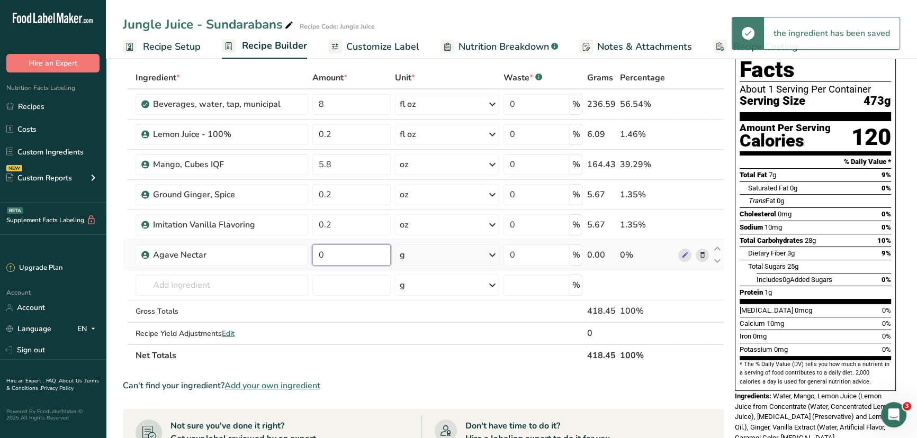
click at [360, 257] on input "0" at bounding box center [351, 255] width 79 height 21
type input "0.5"
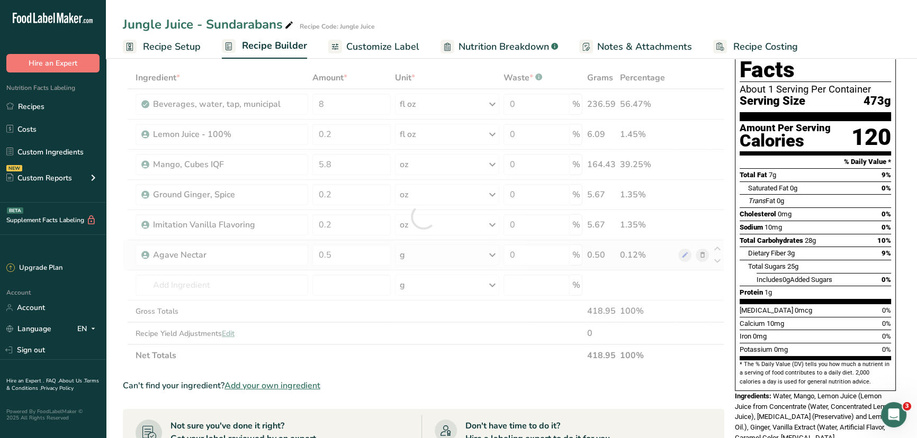
click at [423, 251] on div "Ingredient * Amount * Unit * Waste * .a-a{fill:#347362;}.b-a{fill:#fff;} Grams …" at bounding box center [423, 217] width 601 height 300
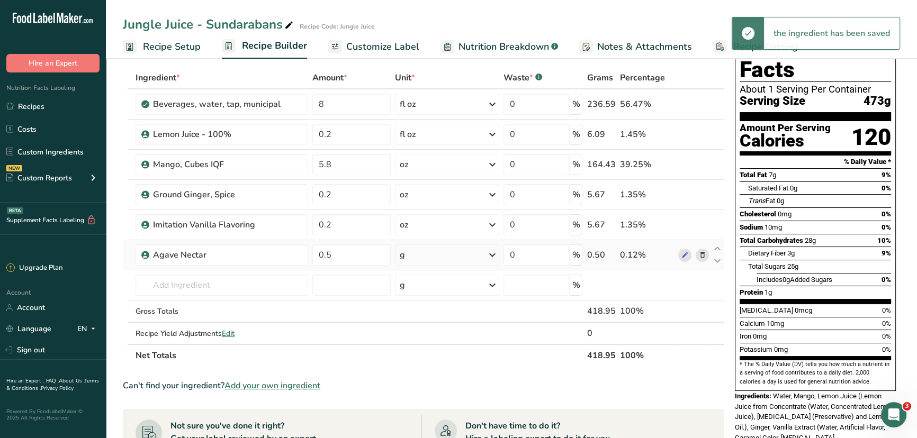
click at [423, 252] on div "g" at bounding box center [447, 255] width 104 height 21
click at [416, 337] on div "See more" at bounding box center [445, 338] width 89 height 11
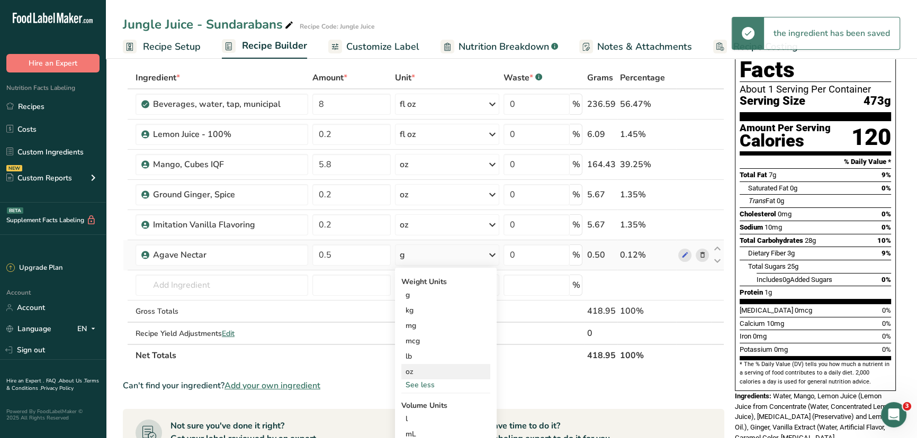
click at [414, 371] on div "oz" at bounding box center [445, 371] width 89 height 15
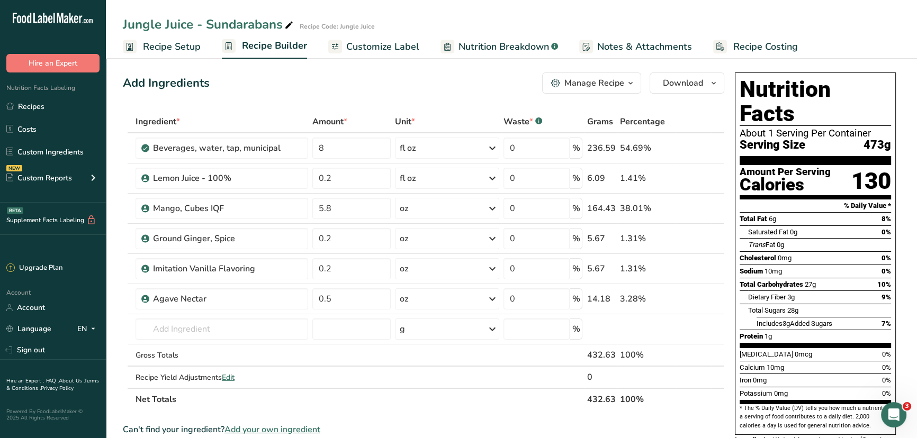
scroll to position [0, 0]
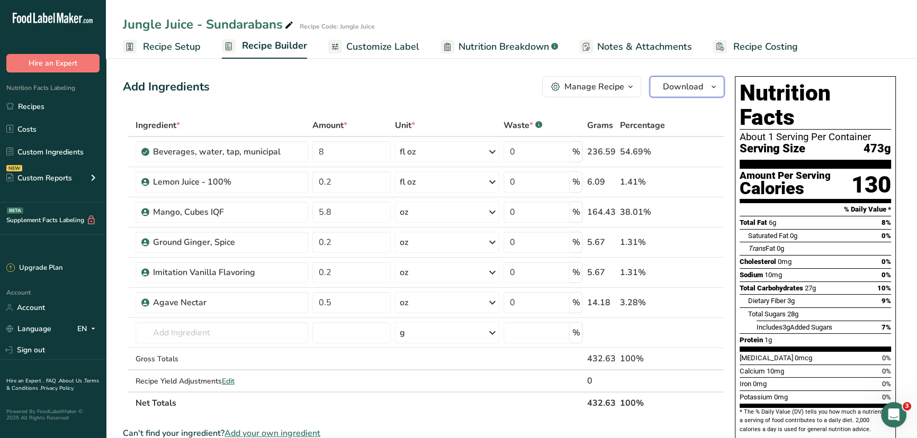
click at [695, 86] on span "Download" at bounding box center [683, 86] width 40 height 13
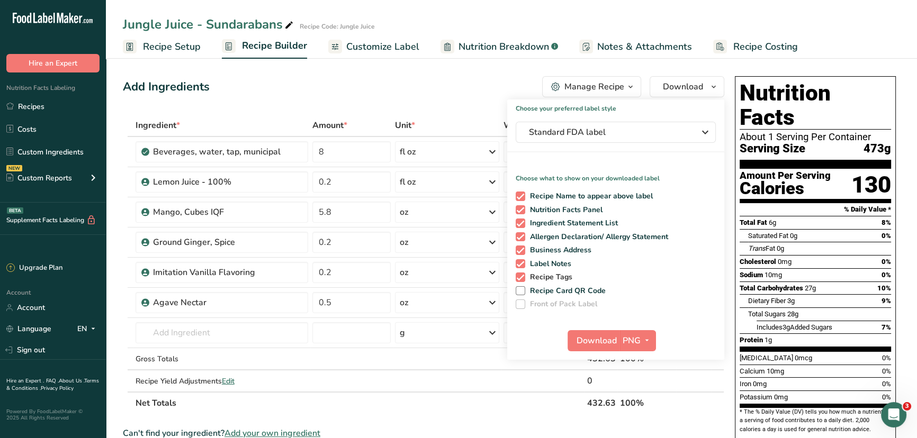
click at [519, 277] on span at bounding box center [521, 278] width 10 height 10
click at [519, 277] on input "Recipe Tags" at bounding box center [519, 277] width 7 height 7
checkbox input "false"
click at [519, 264] on span at bounding box center [521, 264] width 10 height 10
click at [519, 264] on input "Label Notes" at bounding box center [519, 263] width 7 height 7
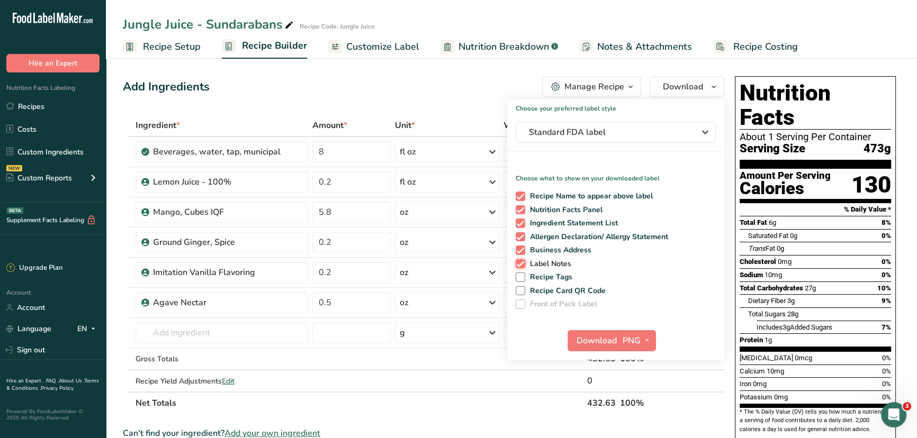
checkbox input "false"
click at [520, 246] on span at bounding box center [521, 251] width 10 height 10
click at [520, 247] on input "Business Address" at bounding box center [519, 250] width 7 height 7
checkbox input "false"
click at [590, 339] on span "Download" at bounding box center [596, 341] width 40 height 13
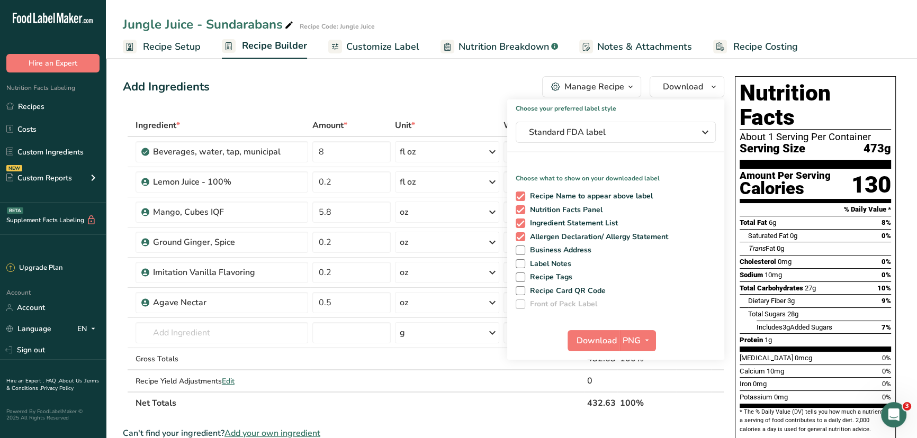
click at [404, 84] on div "Add Ingredients Manage Recipe Delete Recipe Duplicate Recipe Scale Recipe Save …" at bounding box center [423, 86] width 601 height 21
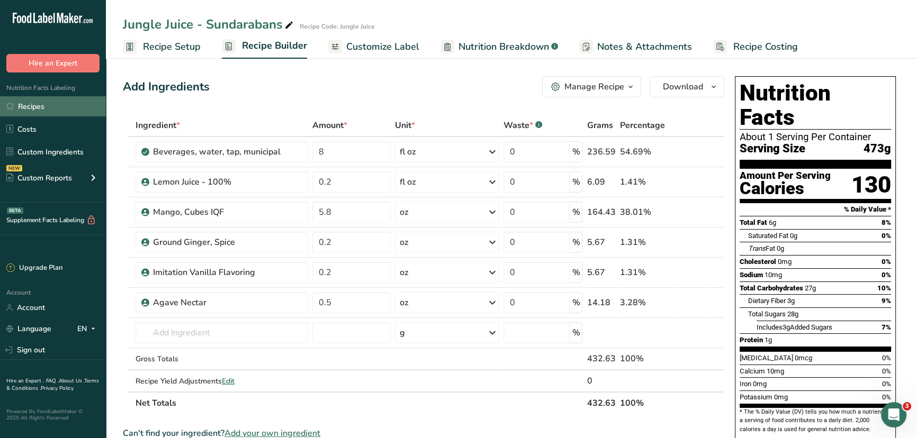
click at [37, 109] on link "Recipes" at bounding box center [53, 106] width 106 height 20
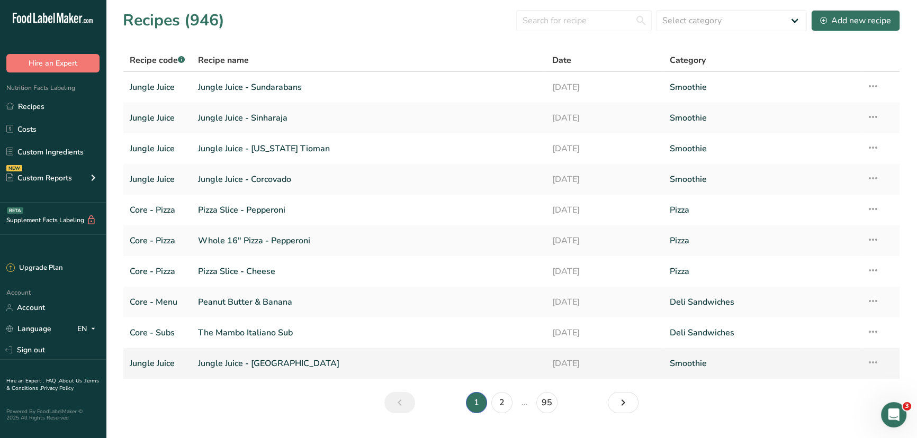
click at [273, 361] on link "Jungle Juice - Congo" at bounding box center [368, 364] width 341 height 22
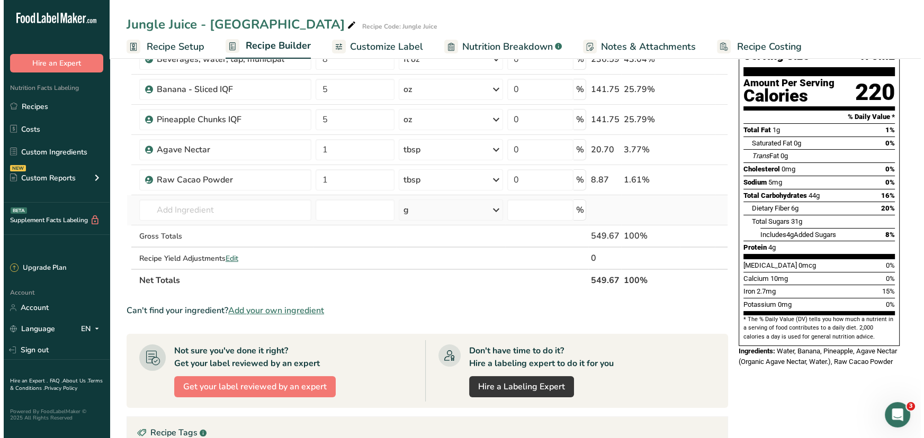
scroll to position [96, 0]
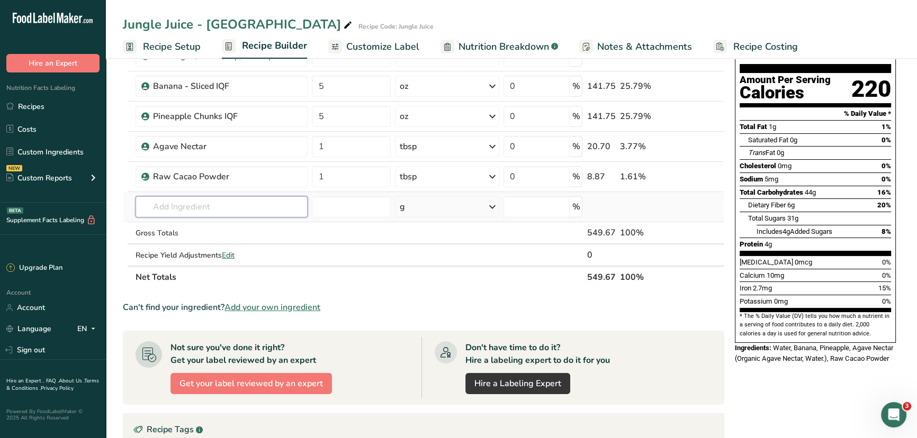
click at [241, 204] on input "text" at bounding box center [222, 206] width 173 height 21
click at [213, 209] on input "text" at bounding box center [222, 206] width 173 height 21
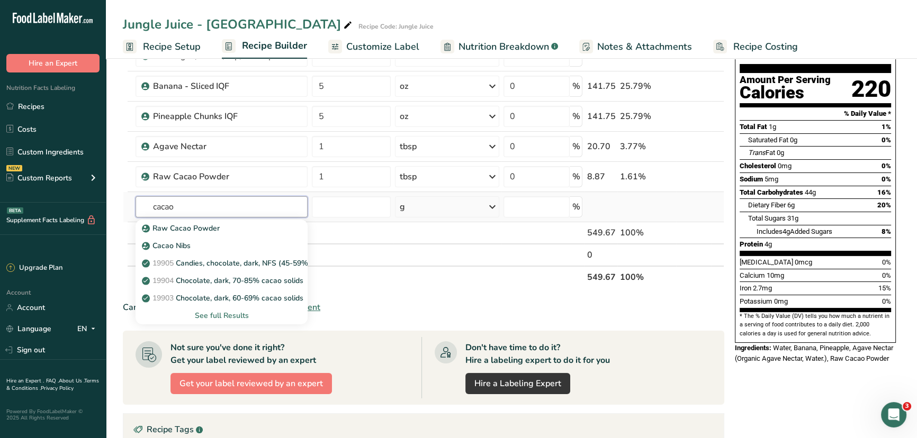
type input "cacao"
click at [217, 313] on div "See full Results" at bounding box center [222, 315] width 156 height 11
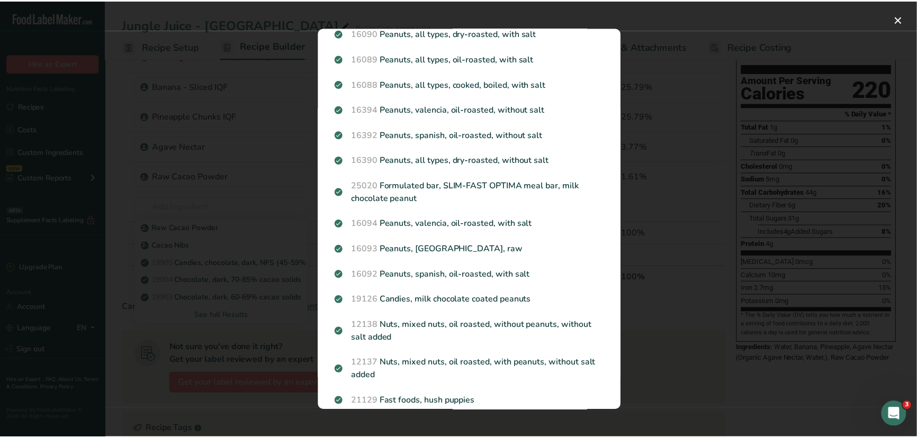
scroll to position [1010, 0]
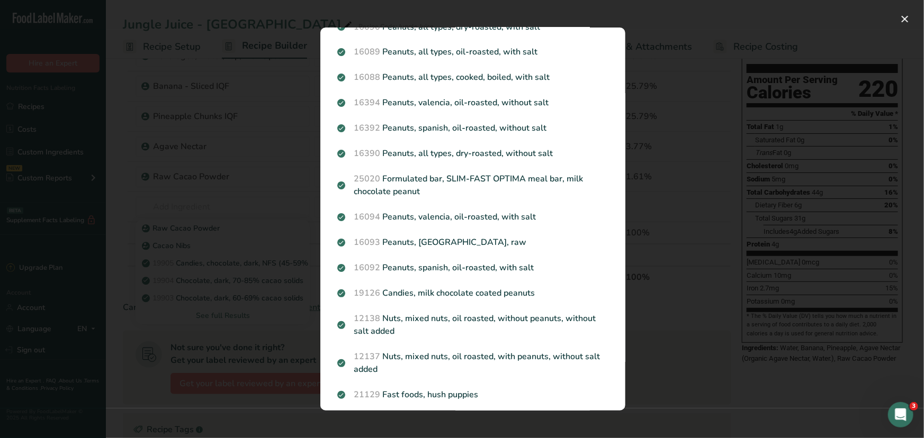
click at [668, 357] on div "Search results modal" at bounding box center [462, 219] width 924 height 438
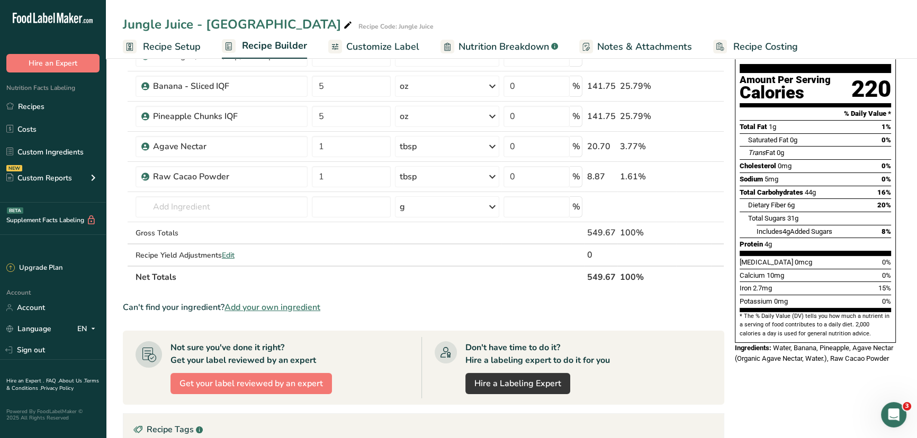
click at [277, 305] on span "Add your own ingredient" at bounding box center [272, 307] width 96 height 13
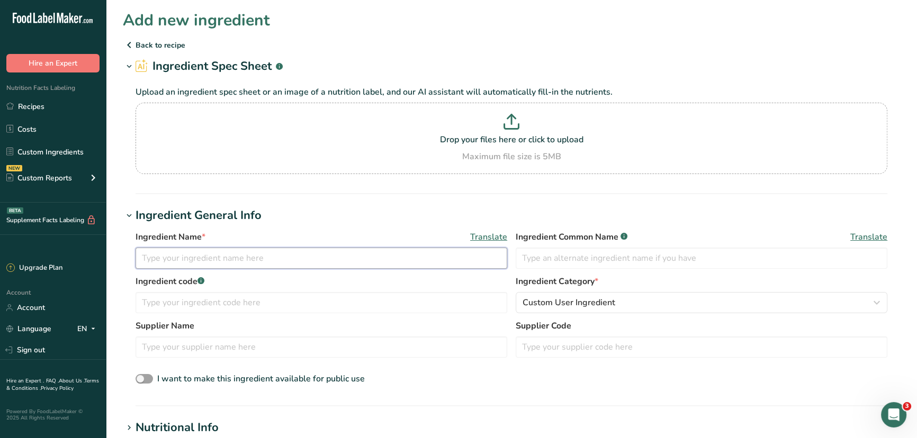
click at [215, 257] on input "text" at bounding box center [322, 258] width 372 height 21
type input "Cacao Powder"
type input "Core - 1000"
type input "Viva Naturals"
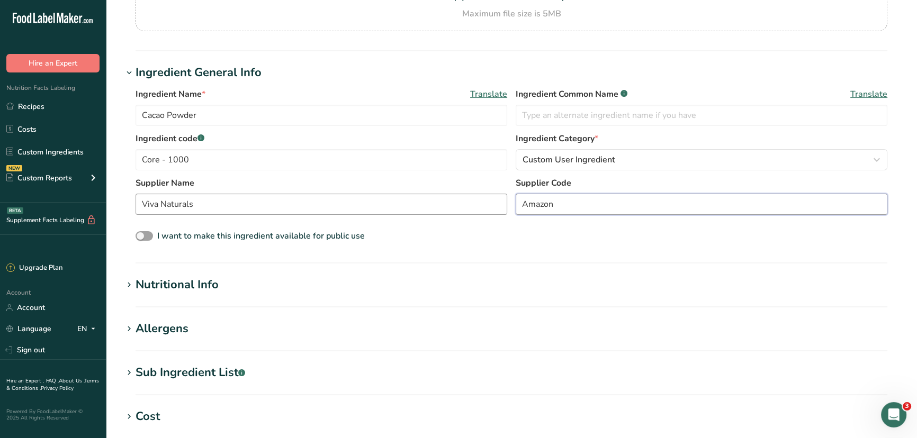
scroll to position [144, 0]
type input "Amazon"
click at [169, 284] on div "Nutritional Info" at bounding box center [177, 283] width 83 height 17
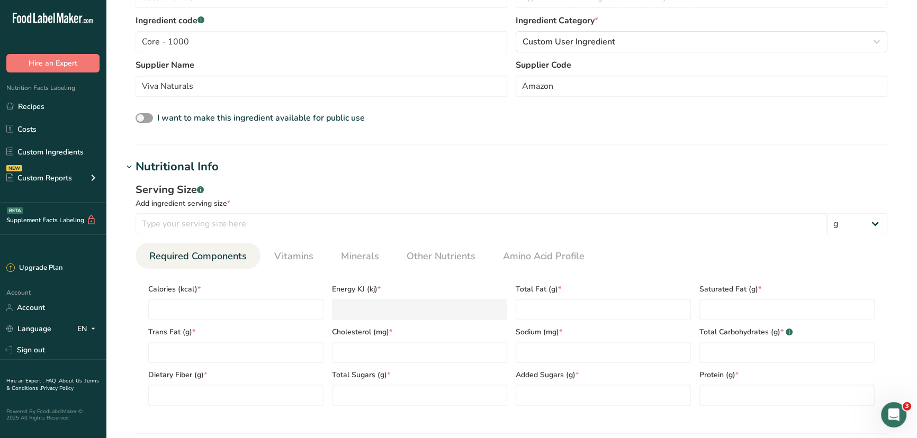
scroll to position [288, 0]
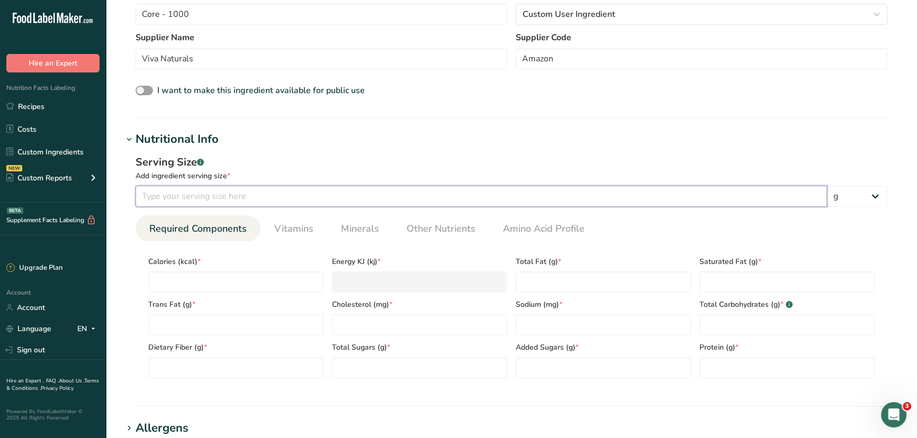
click at [213, 193] on input "number" at bounding box center [481, 196] width 691 height 21
type input "6"
type input "2"
type KJ "8.4"
type input "20"
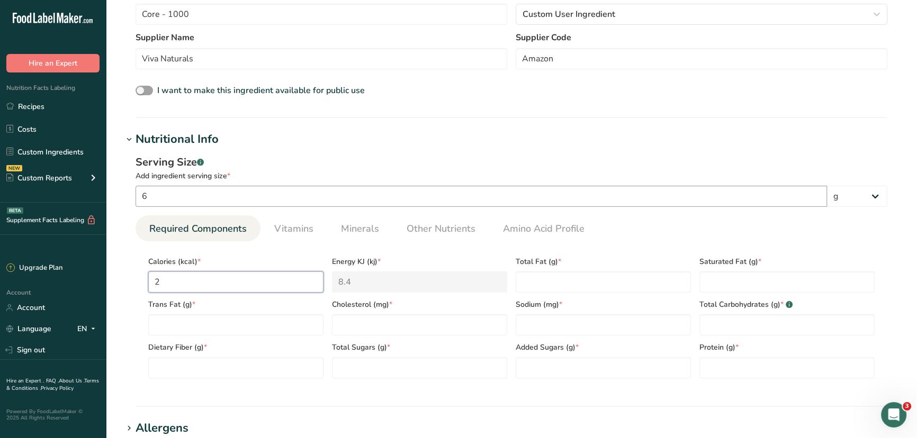
type KJ "83.7"
type input "20"
type Fat "1"
type Fat "0"
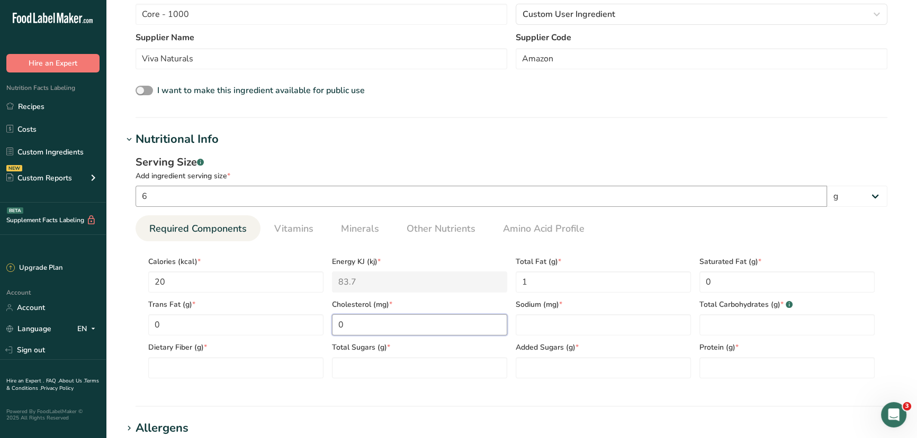
type input "0"
type Carbohydrates "3"
type Fiber "1"
type Sugars "0"
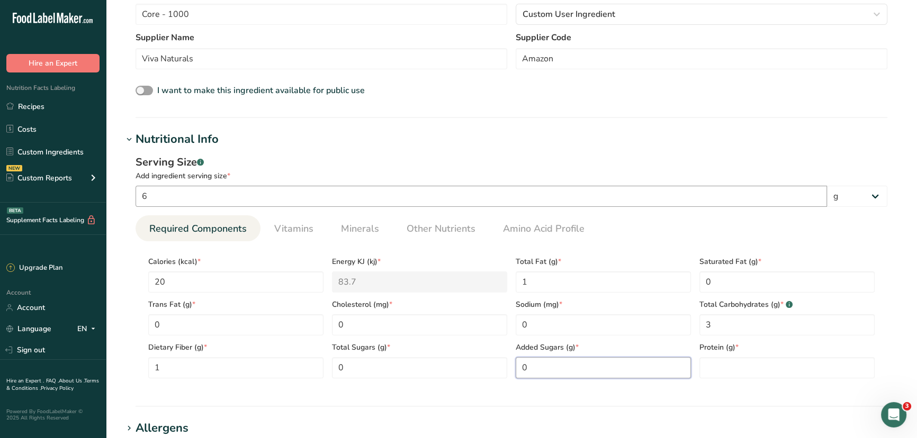
type Sugars "0"
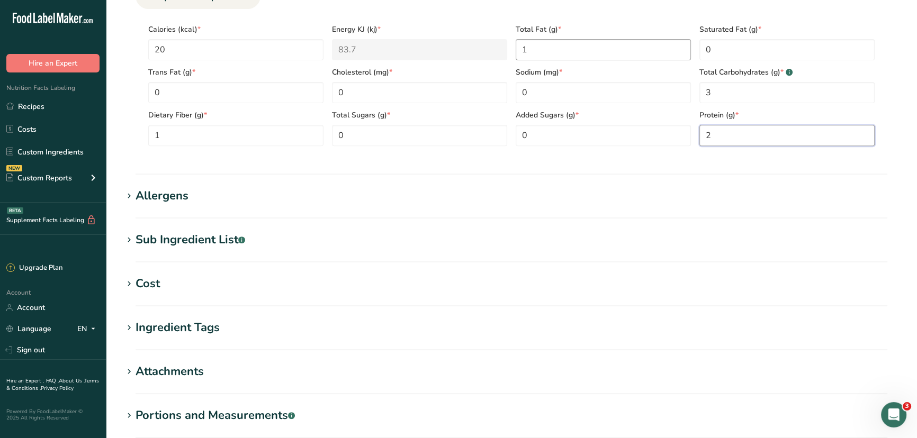
scroll to position [529, 0]
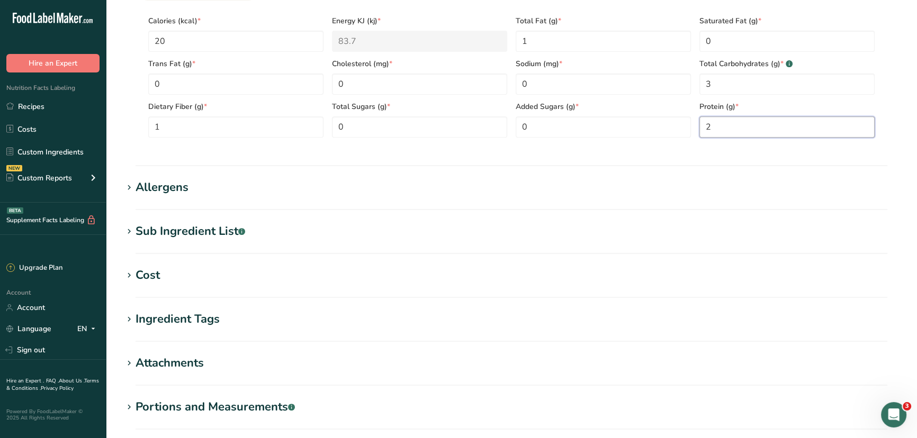
type input "2"
click at [221, 228] on div "Sub Ingredient List .a-a{fill:#347362;}.b-a{fill:#fff;}" at bounding box center [191, 231] width 110 height 17
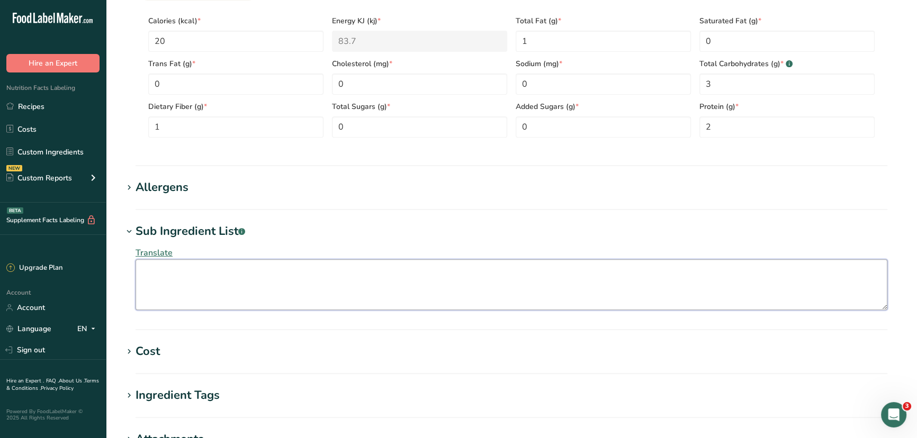
click at [167, 268] on textarea at bounding box center [512, 284] width 752 height 51
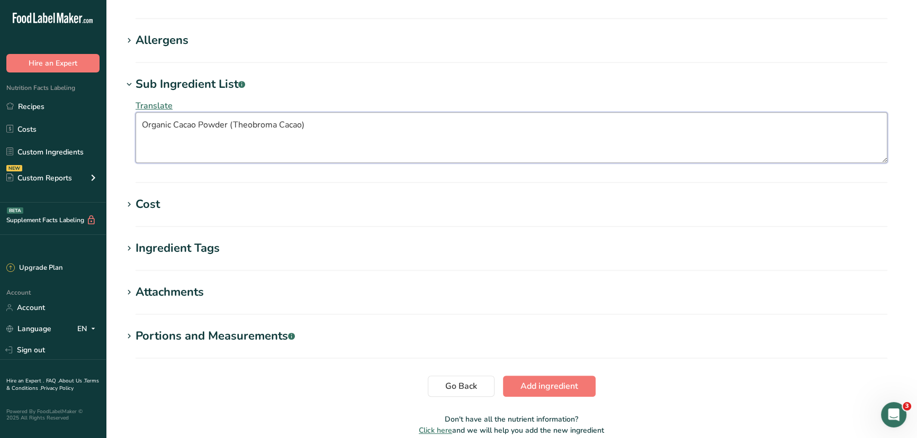
scroll to position [724, 0]
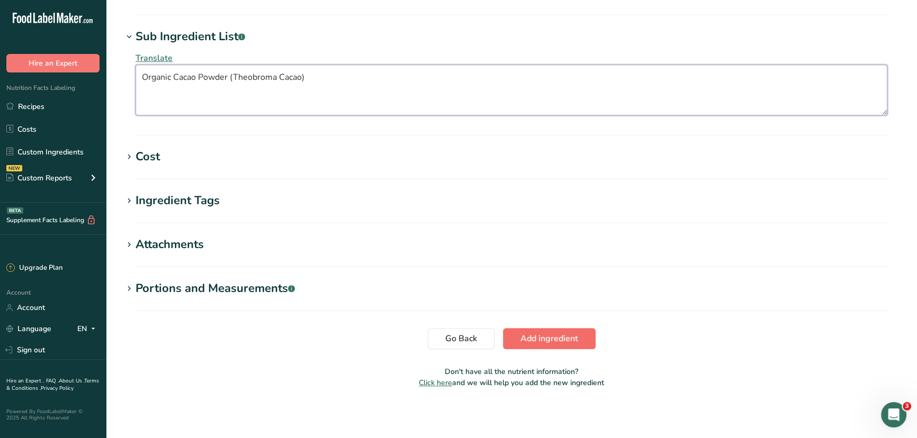
type textarea "Organic Cacao Powder (Theobroma Cacao)"
click at [539, 333] on span "Add ingredient" at bounding box center [549, 338] width 58 height 13
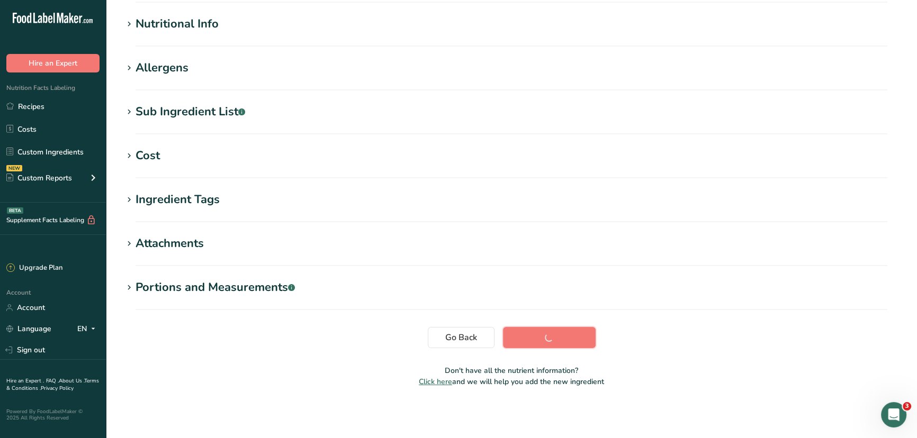
scroll to position [130, 0]
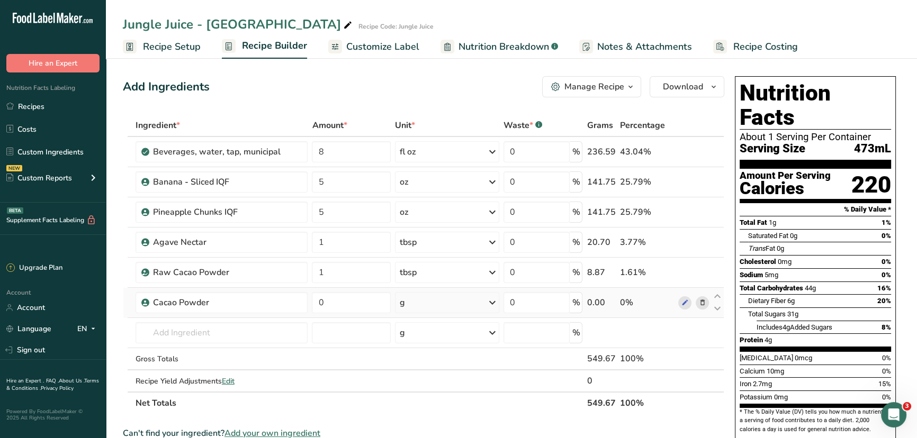
click at [433, 303] on div "g" at bounding box center [447, 302] width 104 height 21
click at [731, 258] on div "Nutrition Facts About 1 Serving Per Container Serving Size 473mL Amount Per Ser…" at bounding box center [814, 278] width 169 height 413
click at [482, 300] on div "g" at bounding box center [447, 302] width 104 height 21
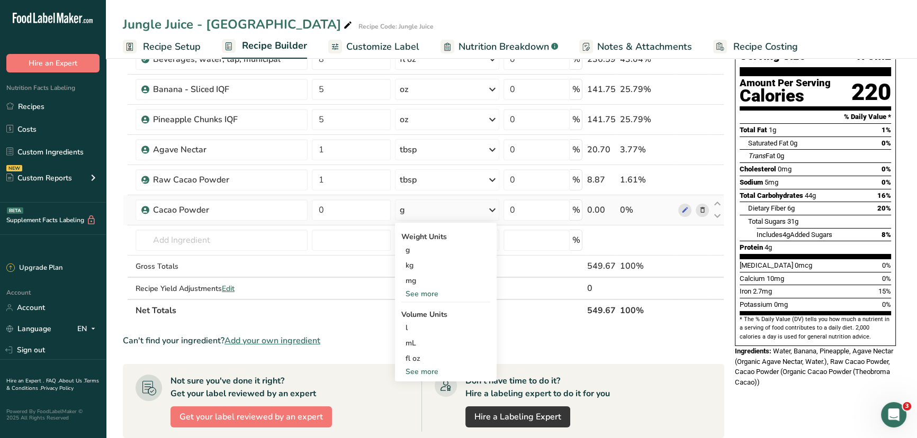
scroll to position [96, 0]
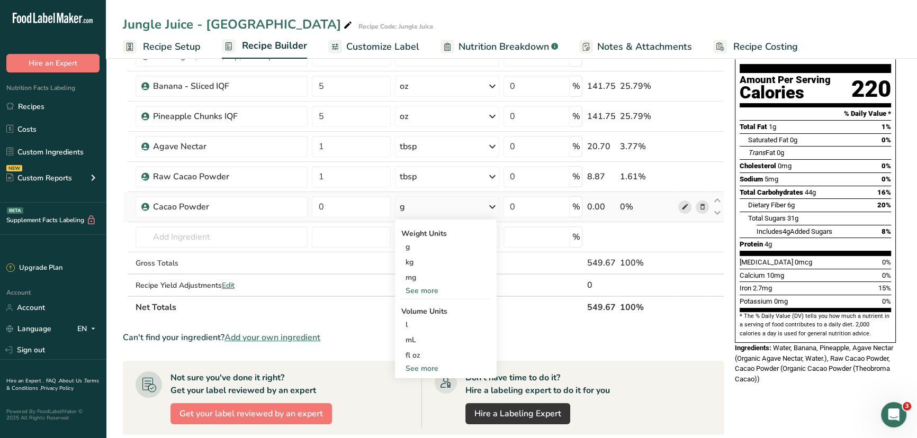
click at [683, 205] on icon at bounding box center [684, 207] width 7 height 11
click at [699, 175] on icon at bounding box center [701, 176] width 7 height 11
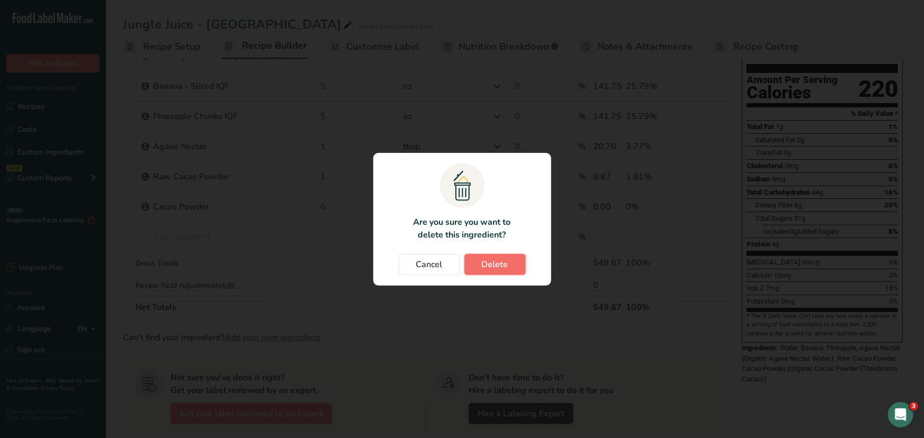
click at [494, 267] on span "Delete" at bounding box center [495, 264] width 26 height 13
type input "0"
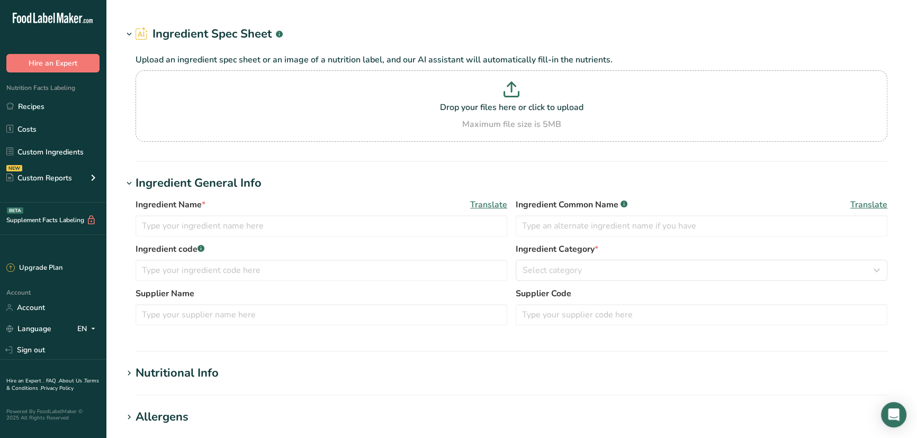
type input "Cacao Powder"
type input "Core - 1000"
type input "Viva Naturals"
type input "Amazon"
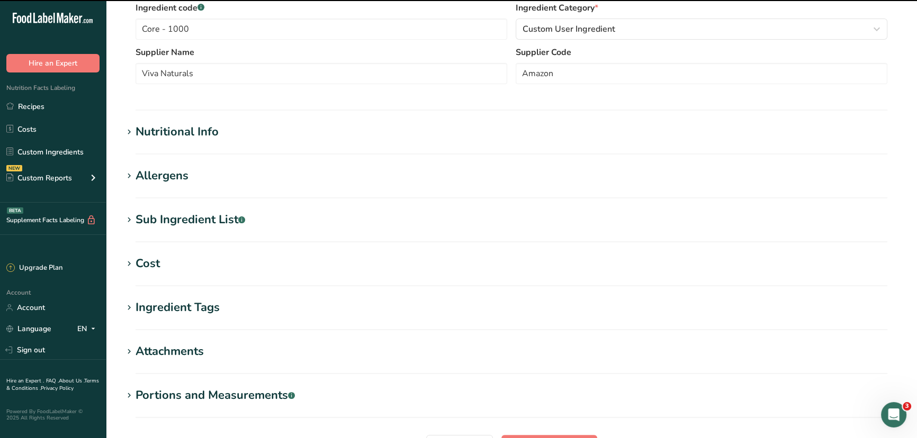
scroll to position [337, 0]
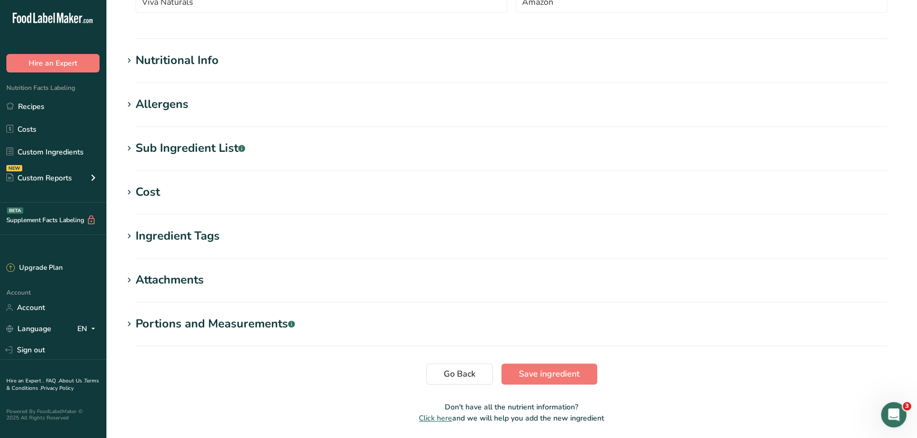
click at [175, 319] on div "Portions and Measurements .a-a{fill:#347362;}.b-a{fill:#fff;}" at bounding box center [215, 323] width 159 height 17
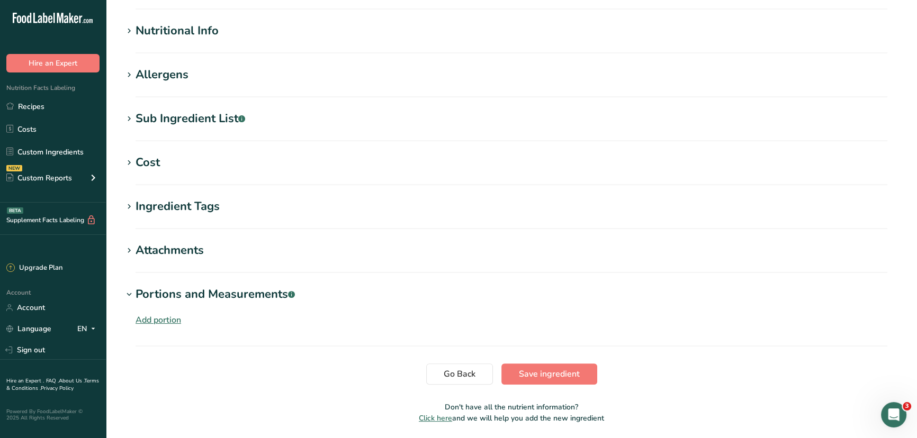
scroll to position [402, 0]
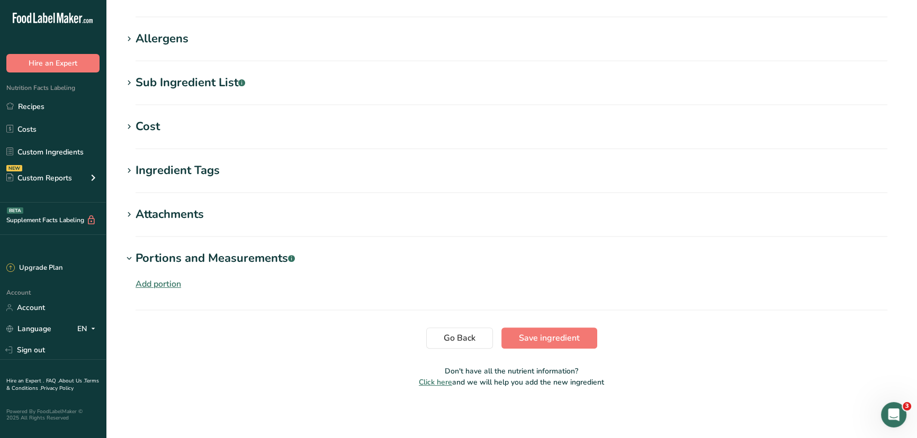
click at [155, 282] on div "Add portion" at bounding box center [159, 284] width 46 height 13
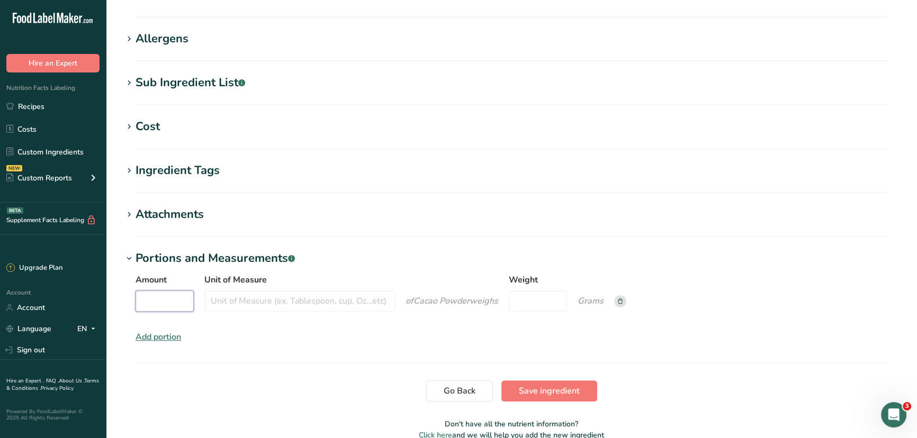
click at [159, 302] on input "Amount" at bounding box center [165, 301] width 58 height 21
type input "1"
type input "Tbsp"
type input "6"
click at [526, 387] on span "Save ingredient" at bounding box center [549, 391] width 61 height 13
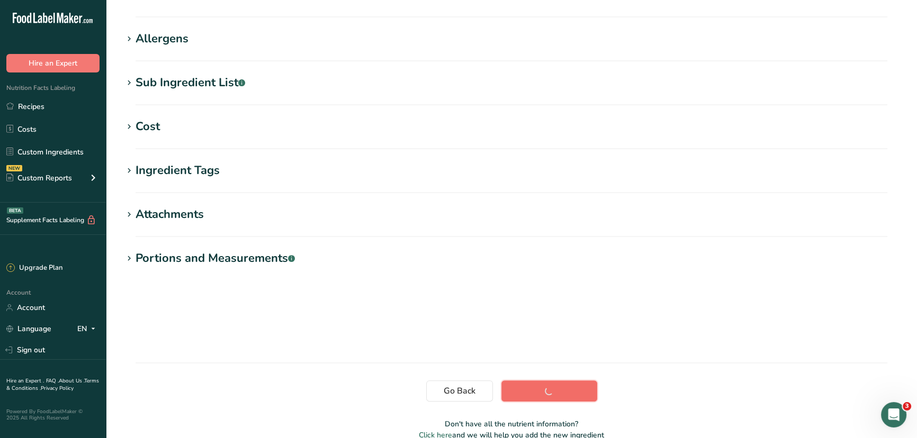
scroll to position [121, 0]
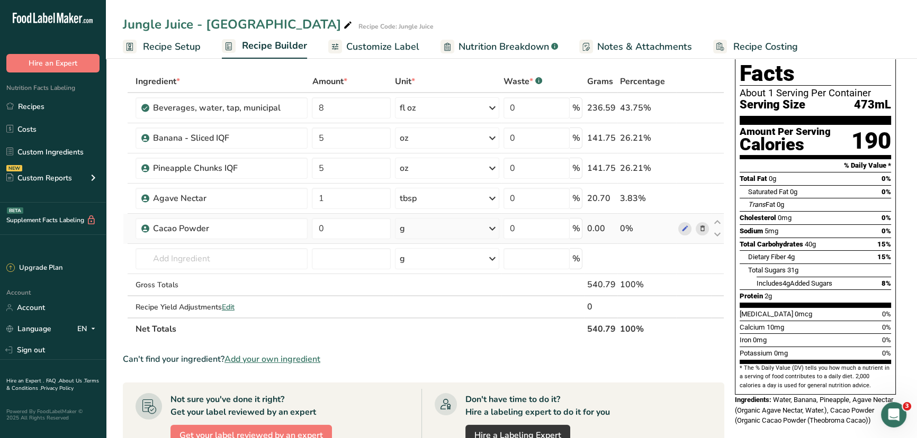
scroll to position [48, 0]
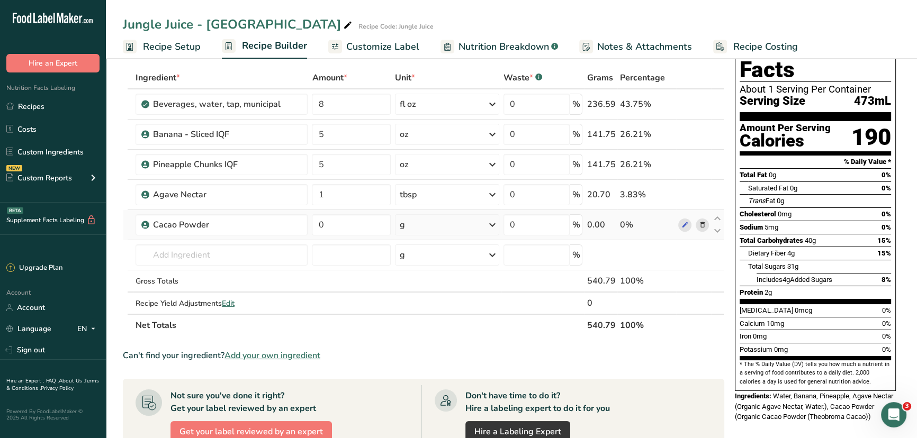
click at [480, 227] on div "g" at bounding box center [447, 224] width 104 height 21
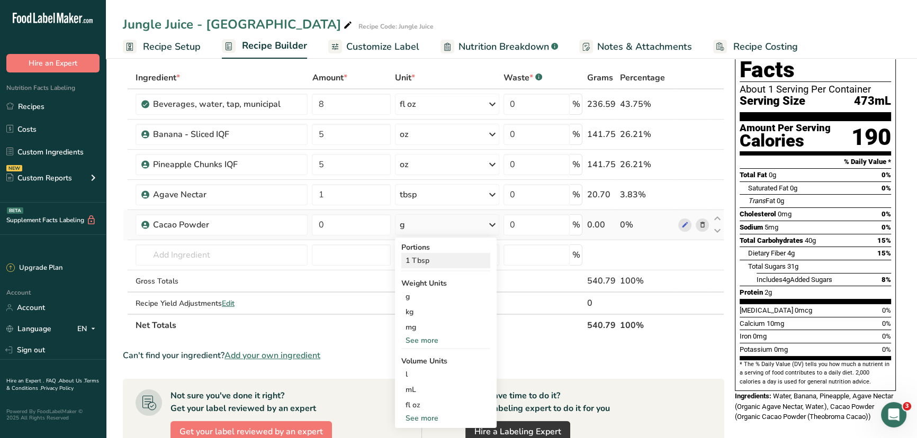
click at [438, 259] on div "1 Tbsp" at bounding box center [445, 260] width 89 height 15
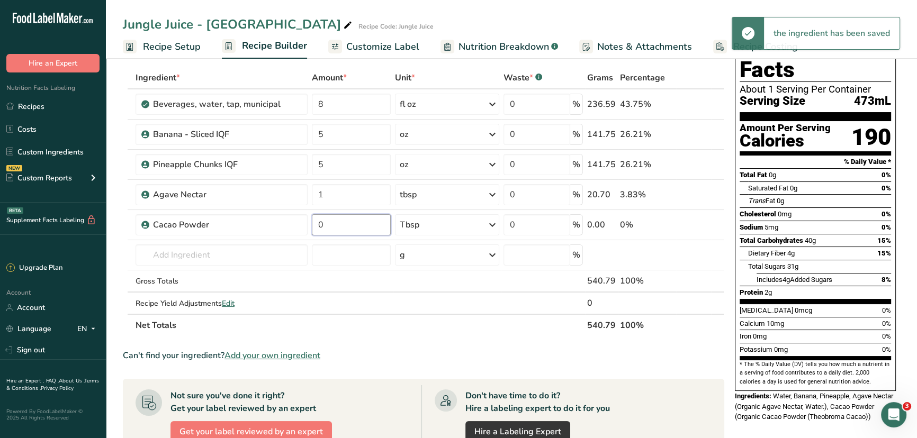
click at [346, 224] on input "0" at bounding box center [351, 224] width 78 height 21
type input "1"
click at [730, 227] on div "Nutrition Facts About 1 Serving Per Container Serving Size 473mL Amount Per Ser…" at bounding box center [814, 225] width 169 height 402
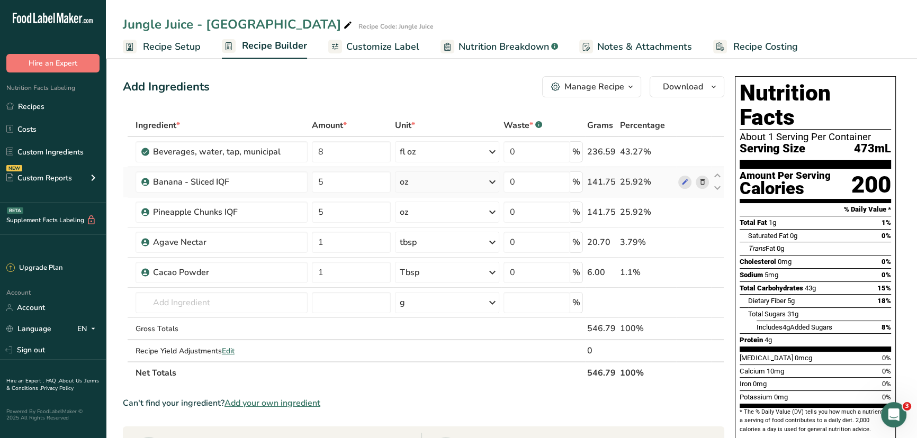
scroll to position [0, 0]
click at [715, 90] on icon "button" at bounding box center [713, 86] width 8 height 13
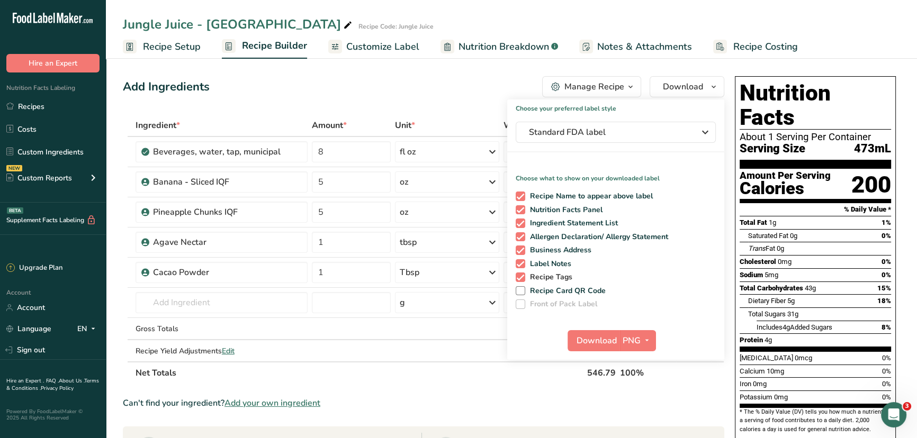
click at [519, 275] on span at bounding box center [521, 278] width 10 height 10
click at [519, 275] on input "Recipe Tags" at bounding box center [519, 277] width 7 height 7
checkbox input "false"
click at [522, 261] on span at bounding box center [521, 264] width 10 height 10
click at [522, 261] on input "Label Notes" at bounding box center [519, 263] width 7 height 7
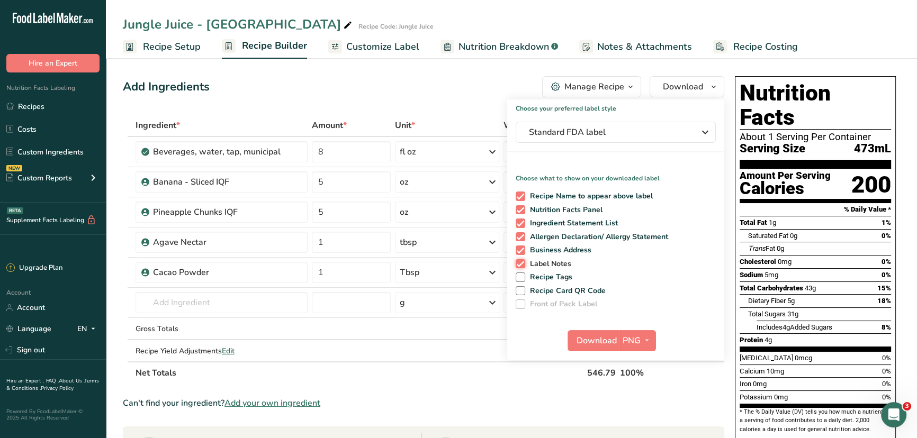
checkbox input "false"
click at [523, 241] on div "Recipe Name to appear above label Nutrition Facts Panel Ingredient Statement Li…" at bounding box center [615, 248] width 217 height 122
click at [520, 248] on span at bounding box center [521, 251] width 10 height 10
click at [520, 248] on input "Business Address" at bounding box center [519, 250] width 7 height 7
checkbox input "false"
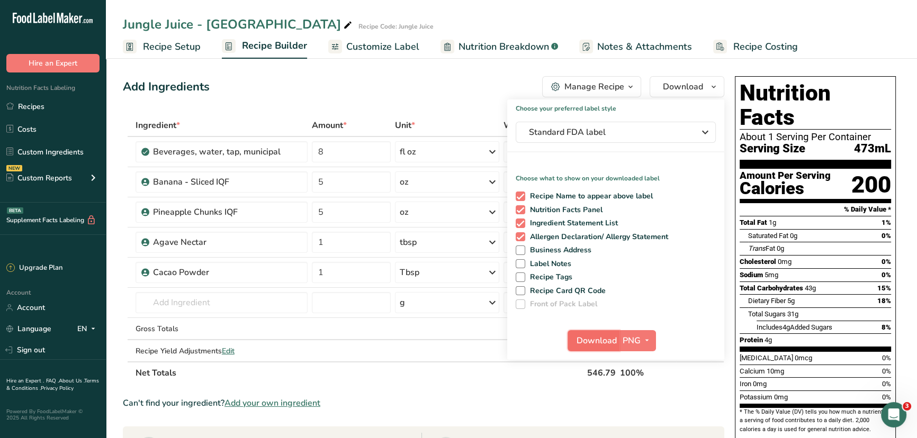
click at [605, 335] on span "Download" at bounding box center [596, 341] width 40 height 13
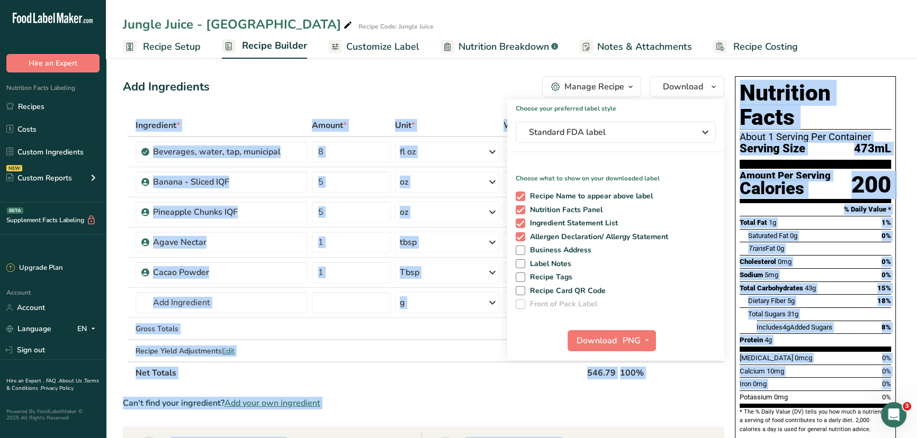
click at [730, 381] on div "Add Ingredients Manage Recipe Delete Recipe Duplicate Recipe Scale Recipe Save …" at bounding box center [511, 415] width 777 height 687
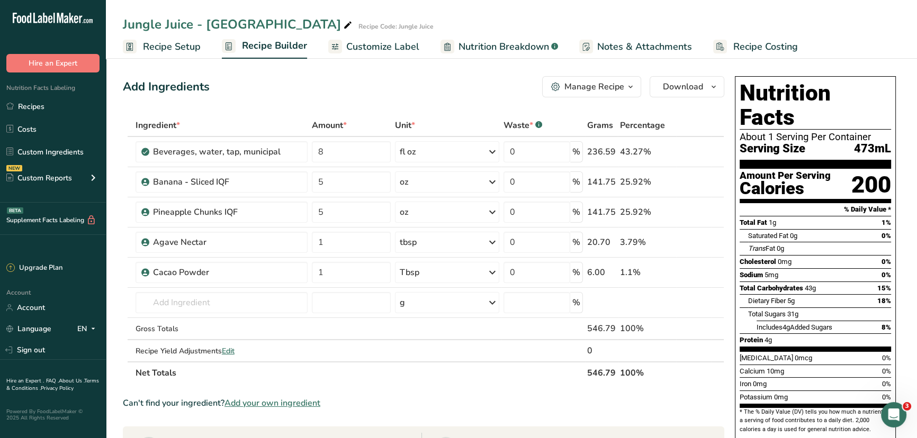
click at [861, 29] on div "Jungle Juice - Congo Recipe Code: Jungle Juice" at bounding box center [511, 24] width 811 height 19
click at [37, 105] on link "Recipes" at bounding box center [53, 106] width 106 height 20
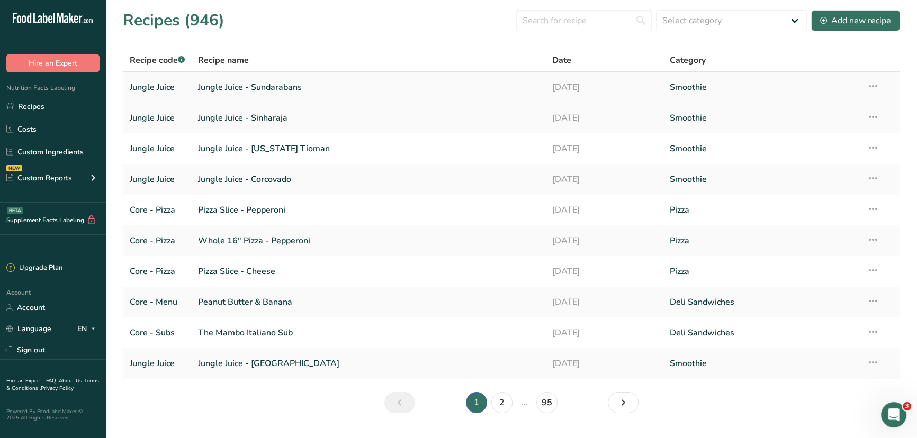
click at [218, 93] on link "Jungle Juice - Sundarabans" at bounding box center [368, 87] width 341 height 22
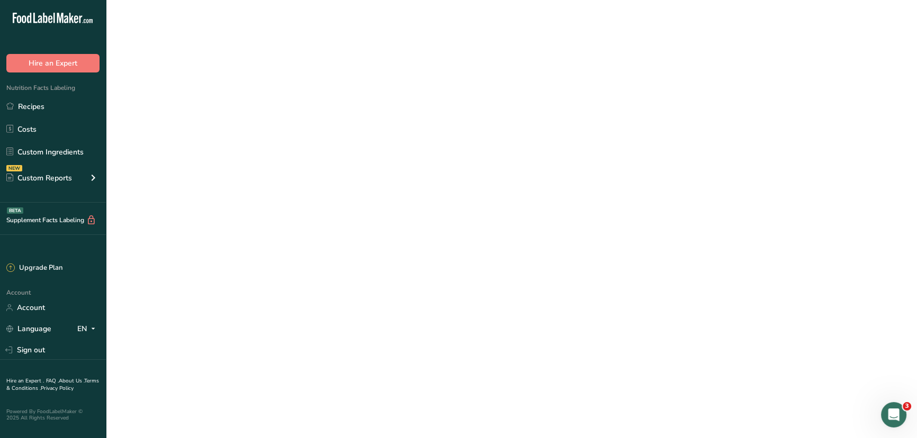
click at [218, 93] on link "Jungle Juice - Sundarabans" at bounding box center [368, 87] width 341 height 22
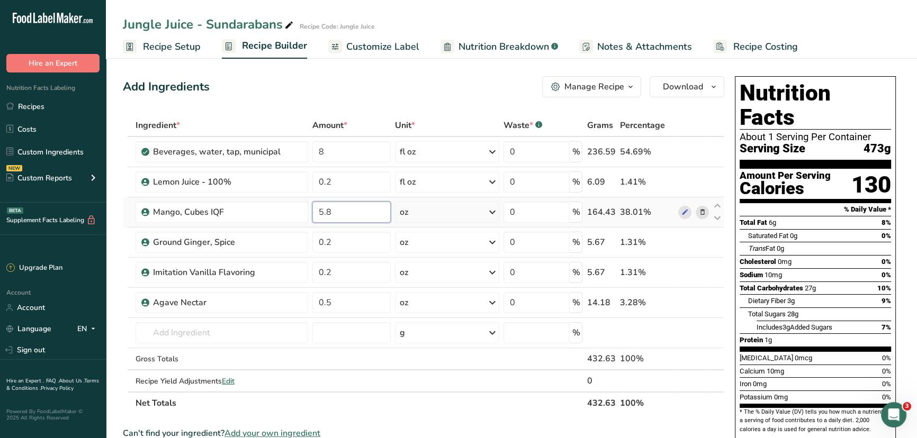
click at [333, 215] on input "5.8" at bounding box center [351, 212] width 79 height 21
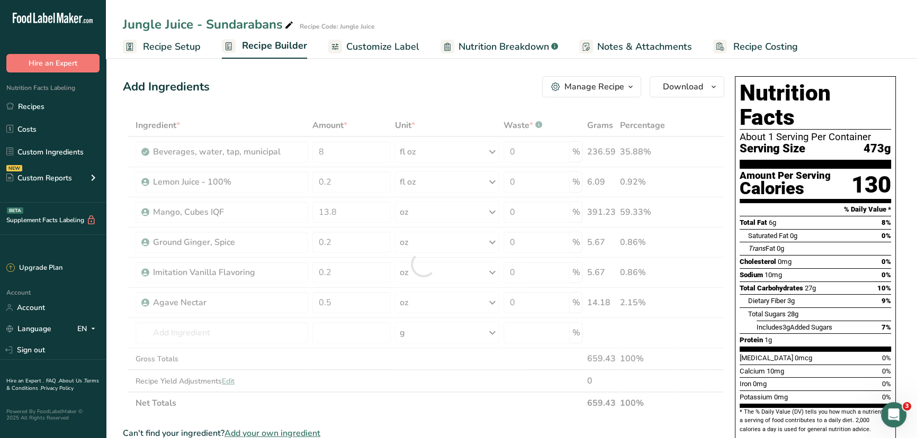
click at [728, 212] on div "Add Ingredients Manage Recipe Delete Recipe Duplicate Recipe Scale Recipe Save …" at bounding box center [427, 430] width 608 height 717
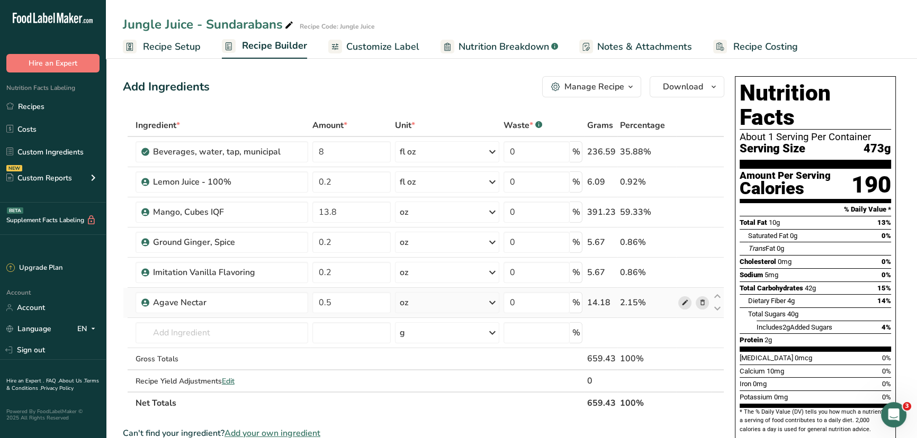
click at [685, 300] on icon at bounding box center [684, 302] width 7 height 11
click at [678, 86] on span "Download" at bounding box center [683, 86] width 40 height 13
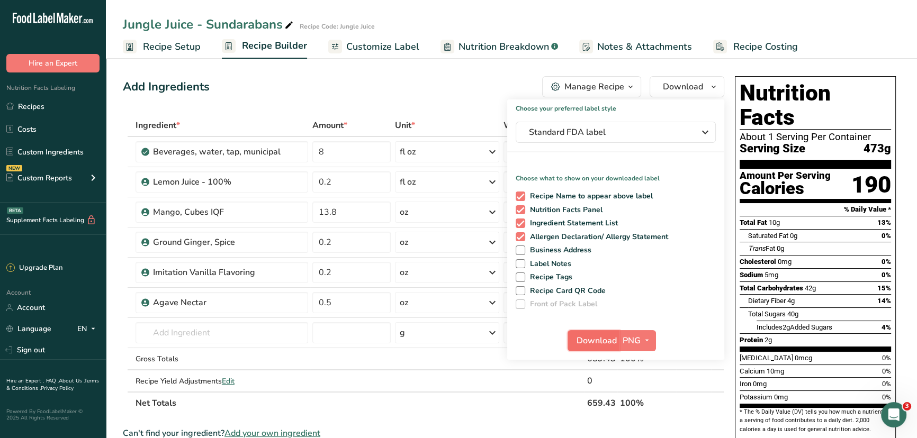
click at [600, 336] on span "Download" at bounding box center [596, 341] width 40 height 13
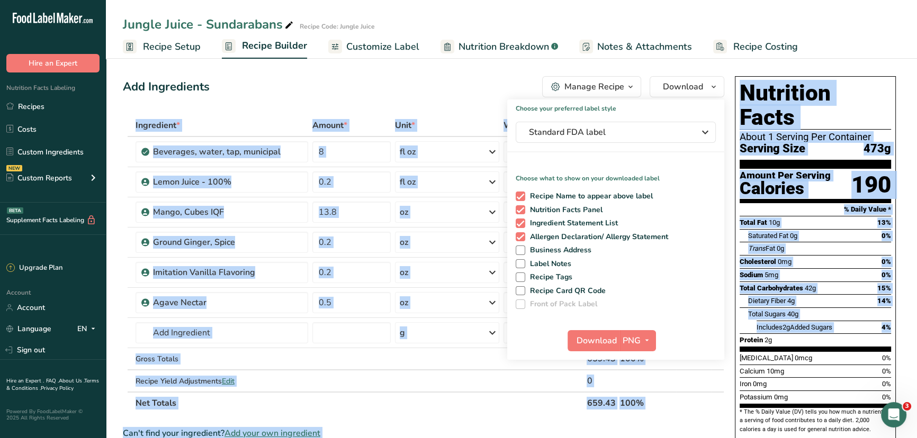
click at [730, 310] on div "Add Ingredients Manage Recipe Delete Recipe Duplicate Recipe Scale Recipe Save …" at bounding box center [511, 430] width 777 height 717
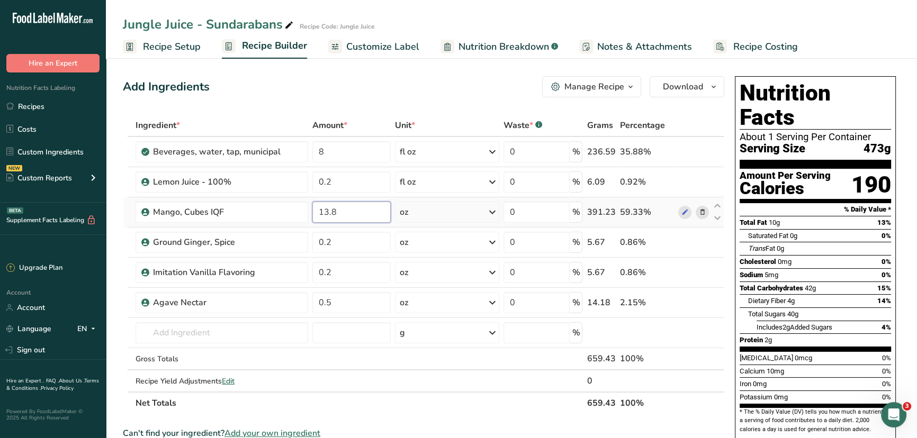
click at [350, 218] on input "13.8" at bounding box center [351, 212] width 79 height 21
drag, startPoint x: 336, startPoint y: 213, endPoint x: 309, endPoint y: 210, distance: 26.7
click at [310, 210] on td "13.8" at bounding box center [351, 212] width 83 height 30
type input "11.6"
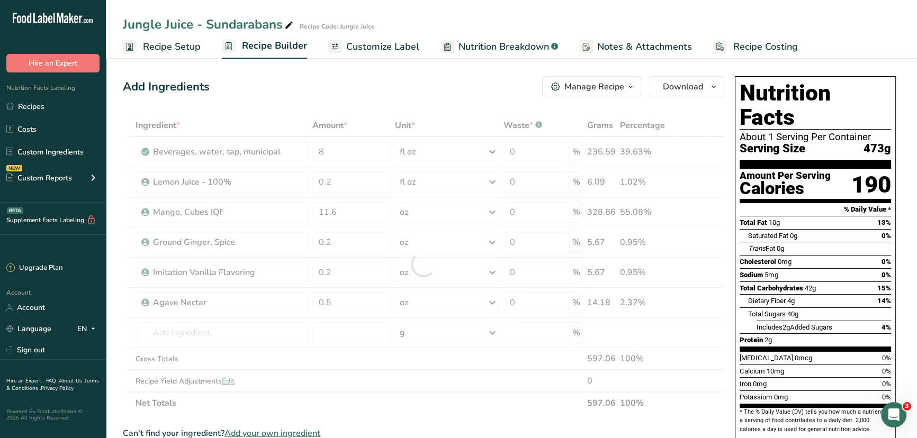
click at [729, 207] on div "Add Ingredients Manage Recipe Delete Recipe Duplicate Recipe Scale Recipe Save …" at bounding box center [427, 430] width 608 height 717
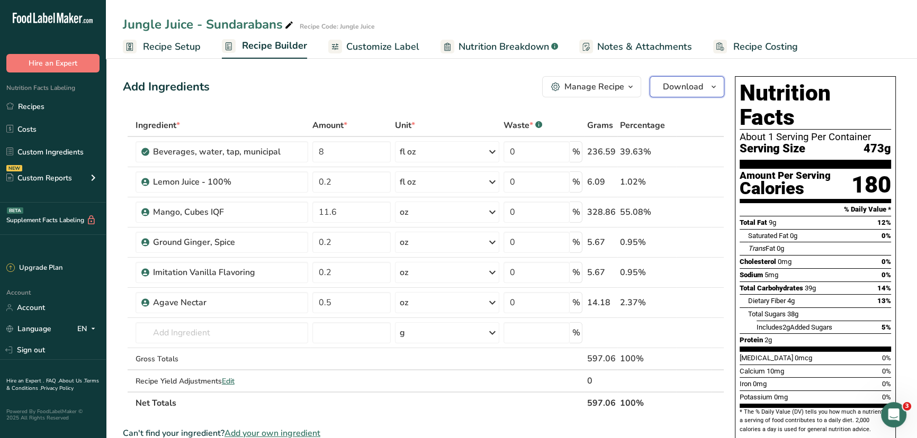
click at [688, 85] on span "Download" at bounding box center [683, 86] width 40 height 13
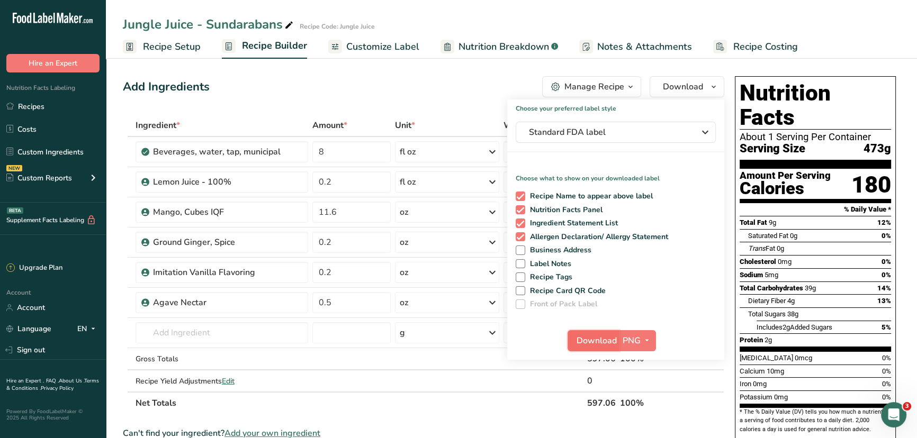
click at [592, 340] on span "Download" at bounding box center [596, 341] width 40 height 13
click at [731, 13] on div "Jungle Juice - Sundarabans Recipe Code: Jungle Juice Recipe Setup Recipe Builde…" at bounding box center [511, 29] width 811 height 59
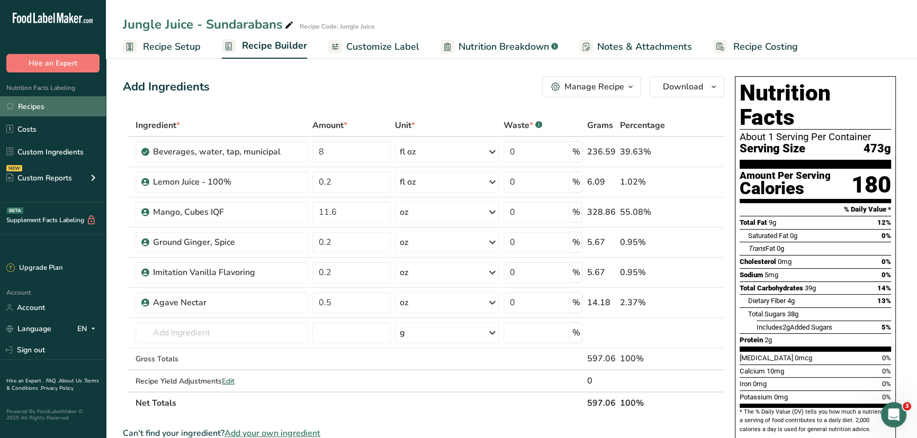
click at [47, 110] on link "Recipes" at bounding box center [53, 106] width 106 height 20
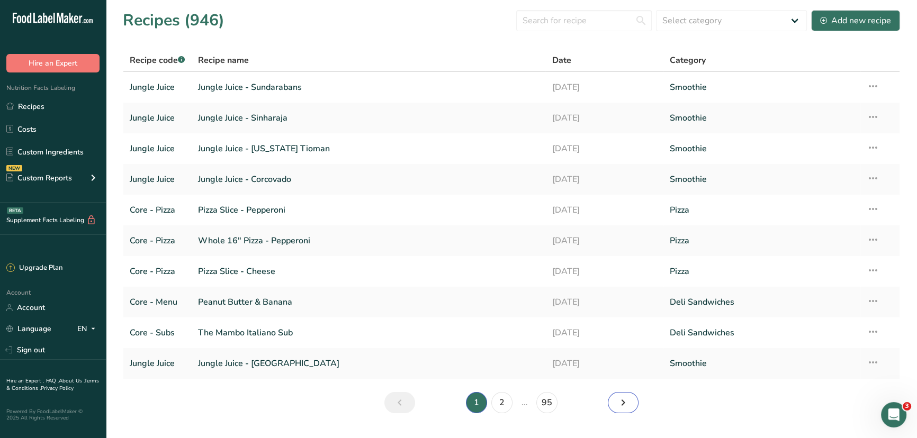
click at [617, 403] on icon "Next page" at bounding box center [623, 402] width 13 height 19
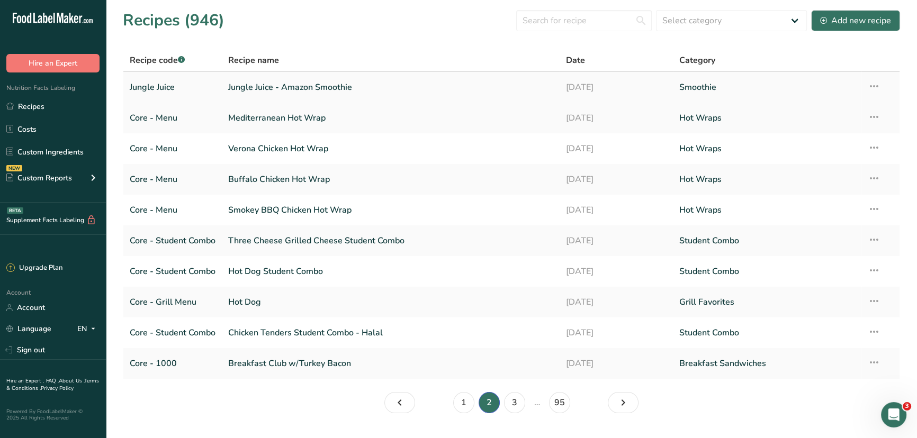
click at [307, 85] on link "Jungle Juice - Amazon Smoothie" at bounding box center [390, 87] width 325 height 22
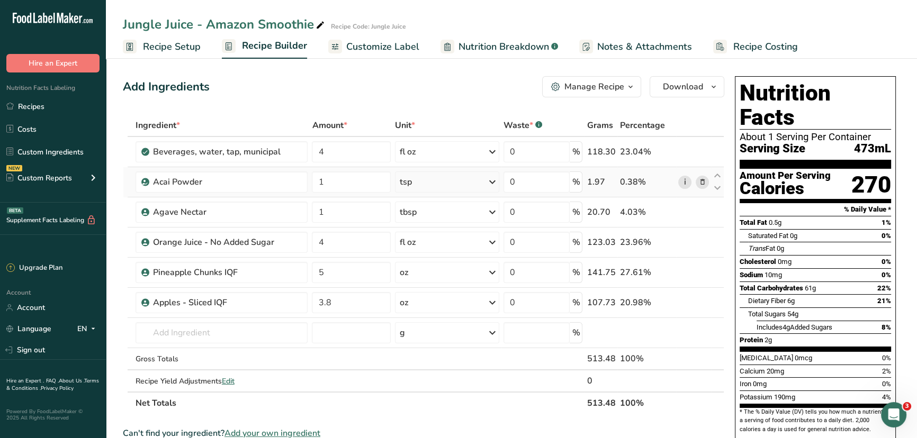
click at [688, 184] on link "i" at bounding box center [684, 182] width 13 height 13
click at [27, 102] on link "Recipes" at bounding box center [53, 106] width 106 height 20
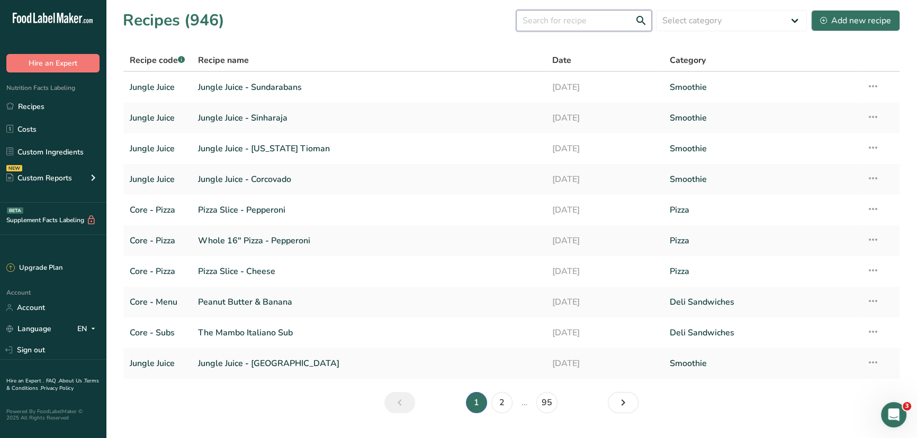
click at [555, 21] on input "text" at bounding box center [584, 20] width 136 height 21
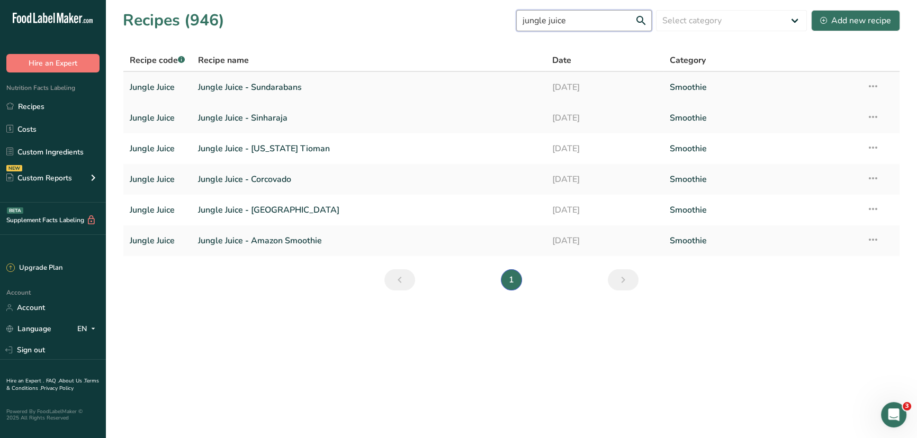
type input "jungle juice"
click at [295, 215] on link "Jungle Juice - Congo" at bounding box center [368, 210] width 341 height 22
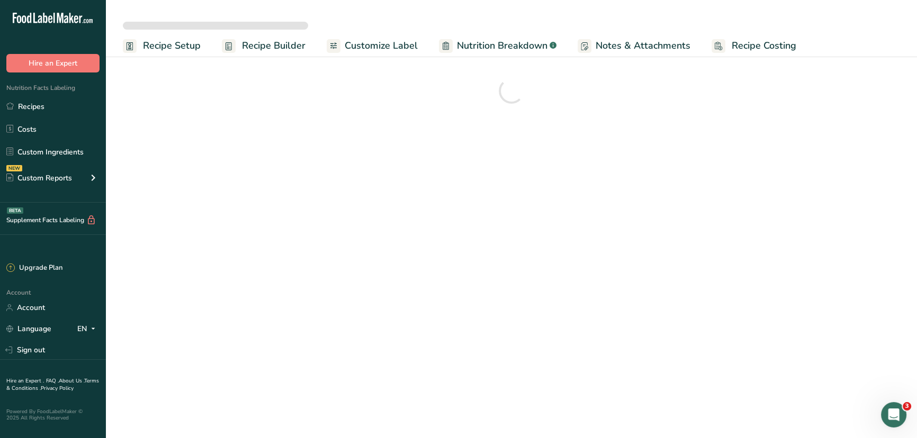
drag, startPoint x: 42, startPoint y: 104, endPoint x: 76, endPoint y: 88, distance: 36.7
click at [42, 103] on link "Recipes" at bounding box center [53, 106] width 106 height 20
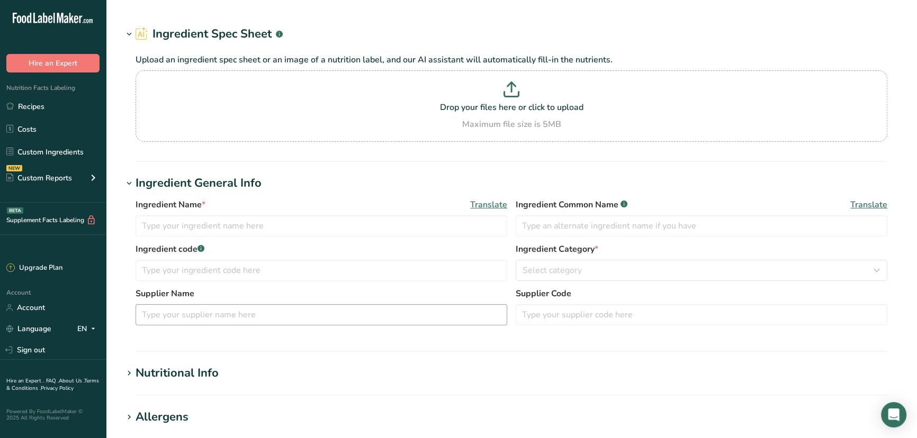
type input "Agave Nectar"
type input "1001"
type input "GFS"
type input "121815"
type input "28.35"
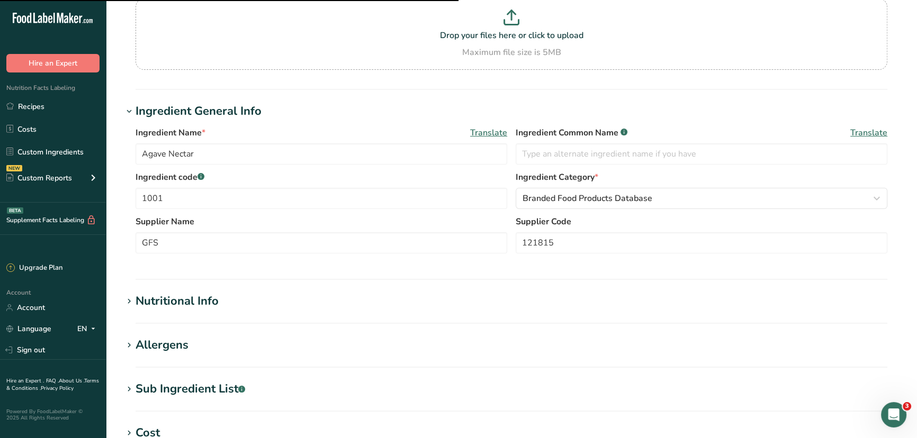
click at [169, 304] on div "Nutritional Info" at bounding box center [177, 301] width 83 height 17
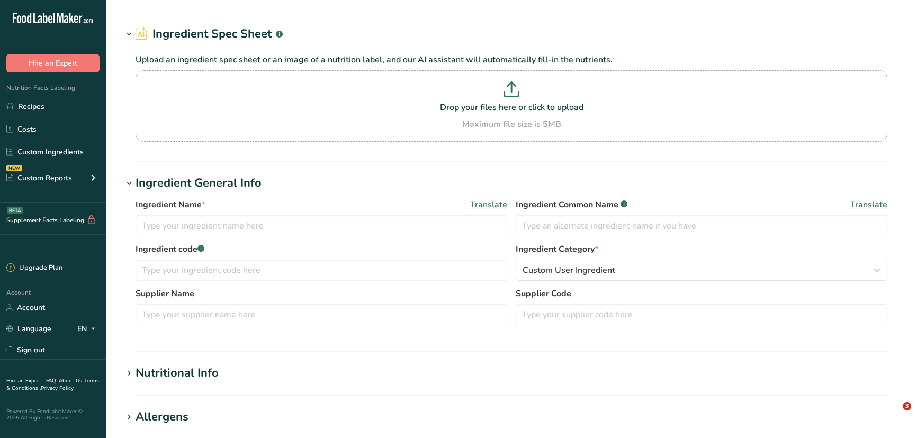
type input "Acai Powder"
type input "Organic Acai Powder"
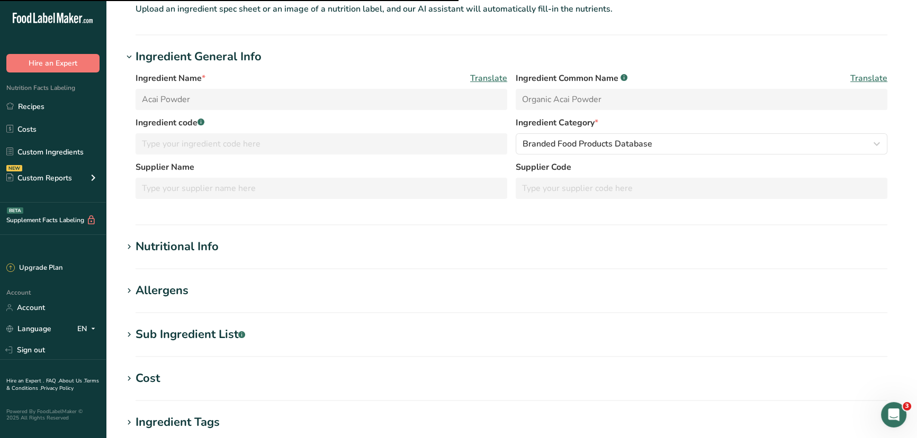
scroll to position [192, 0]
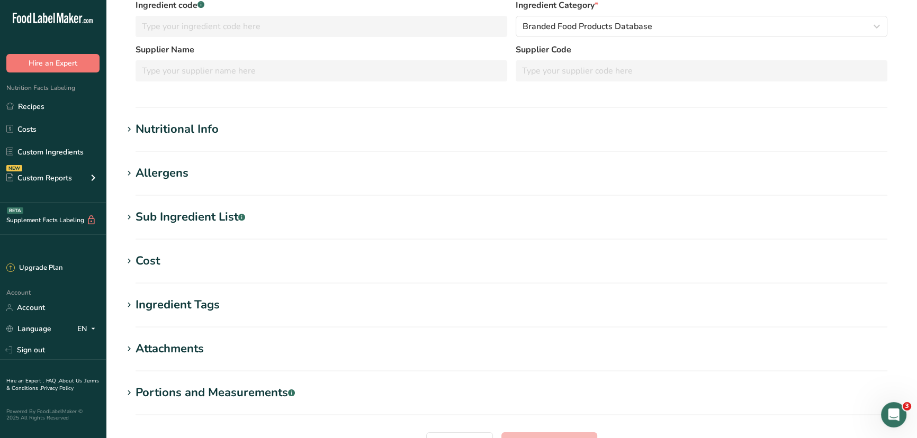
click at [175, 122] on div "Nutritional Info" at bounding box center [177, 129] width 83 height 17
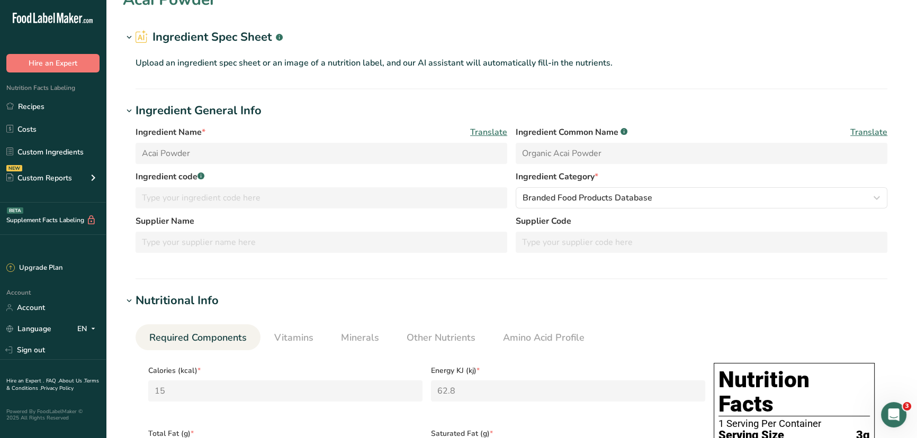
scroll to position [0, 0]
